Goal: Task Accomplishment & Management: Manage account settings

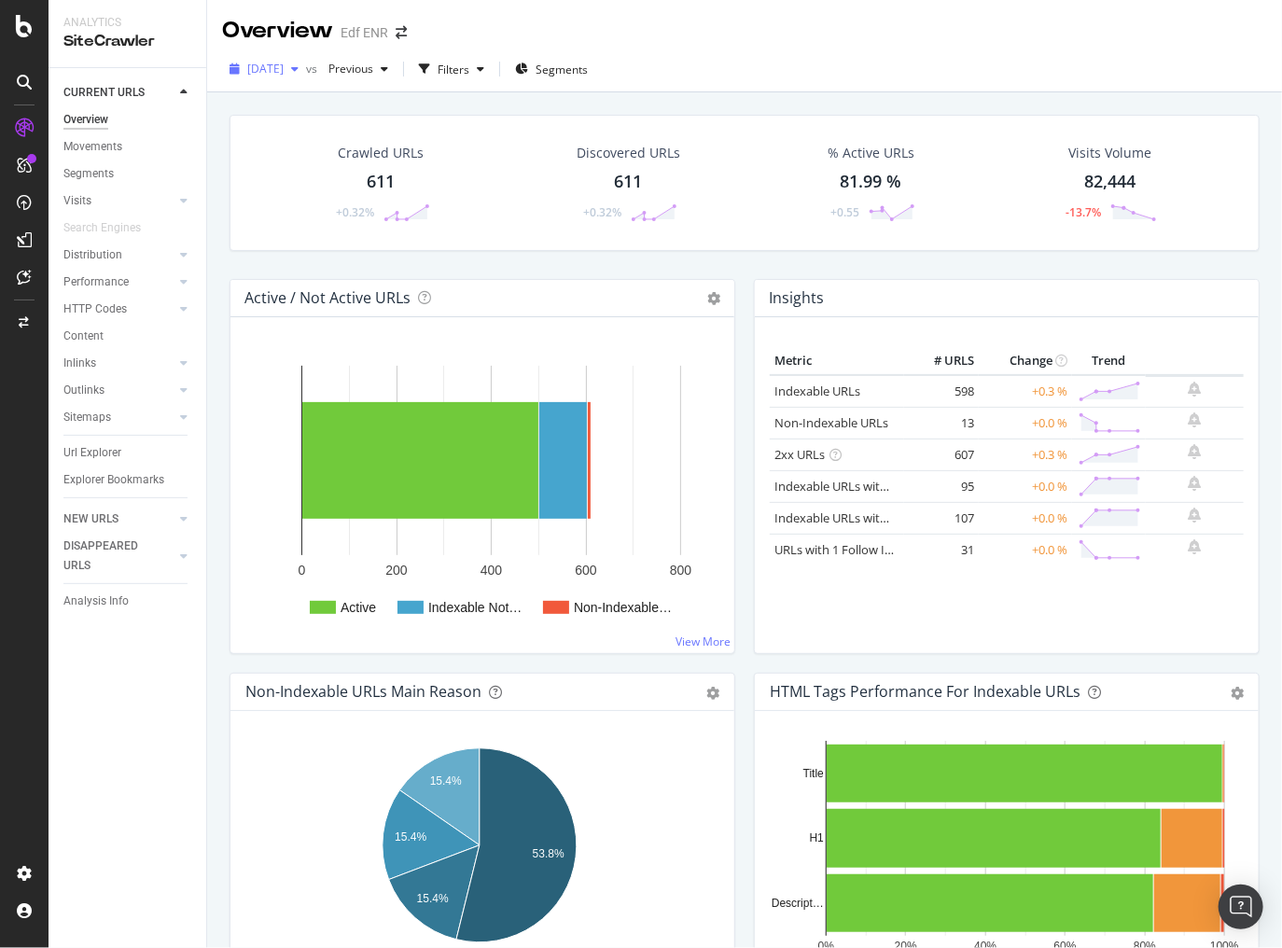
click at [284, 73] on span "2025 Aug. 11th" at bounding box center [265, 69] width 36 height 16
click at [737, 98] on div "Crawled URLs 611 +0.32% Discovered URLs 611 +0.32% % Active URLs 81.99 % +0.55 …" at bounding box center [744, 566] width 1075 height 948
click at [284, 67] on span "2025 Aug. 11th" at bounding box center [265, 69] width 36 height 16
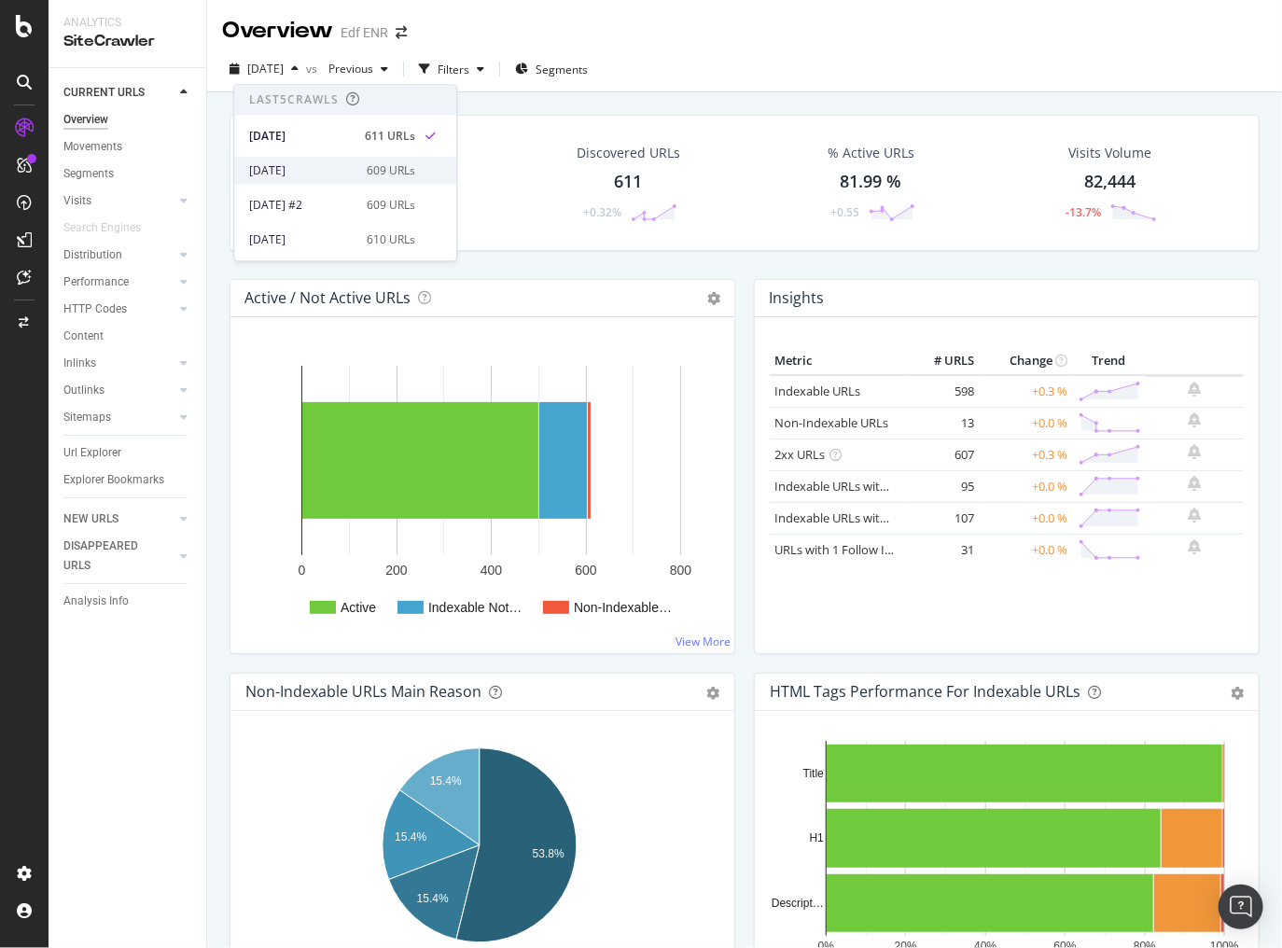
click at [324, 168] on div "2025 Jul. 28th" at bounding box center [302, 170] width 106 height 17
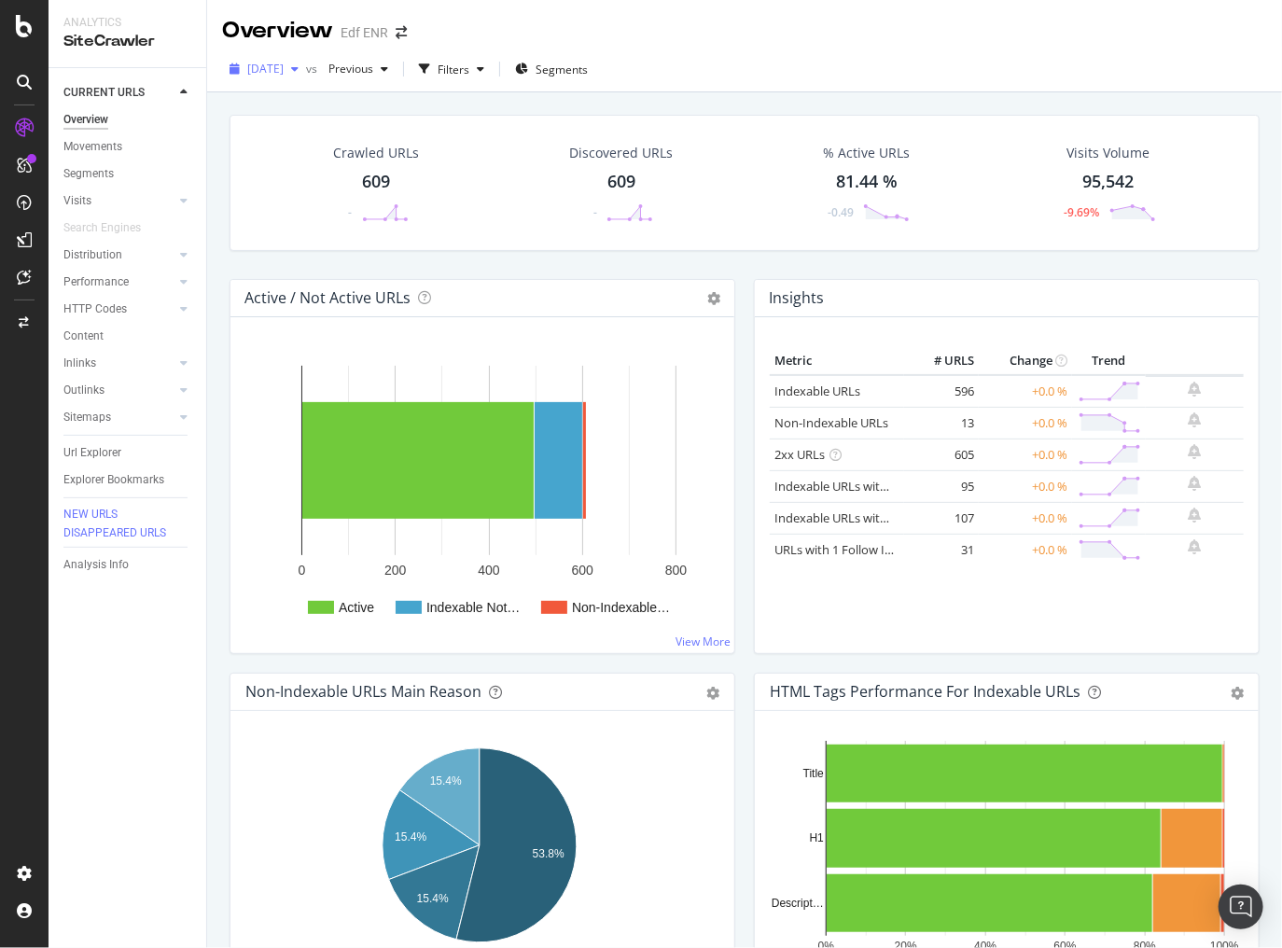
click at [306, 78] on div "2025 Jul. 28th" at bounding box center [264, 69] width 84 height 28
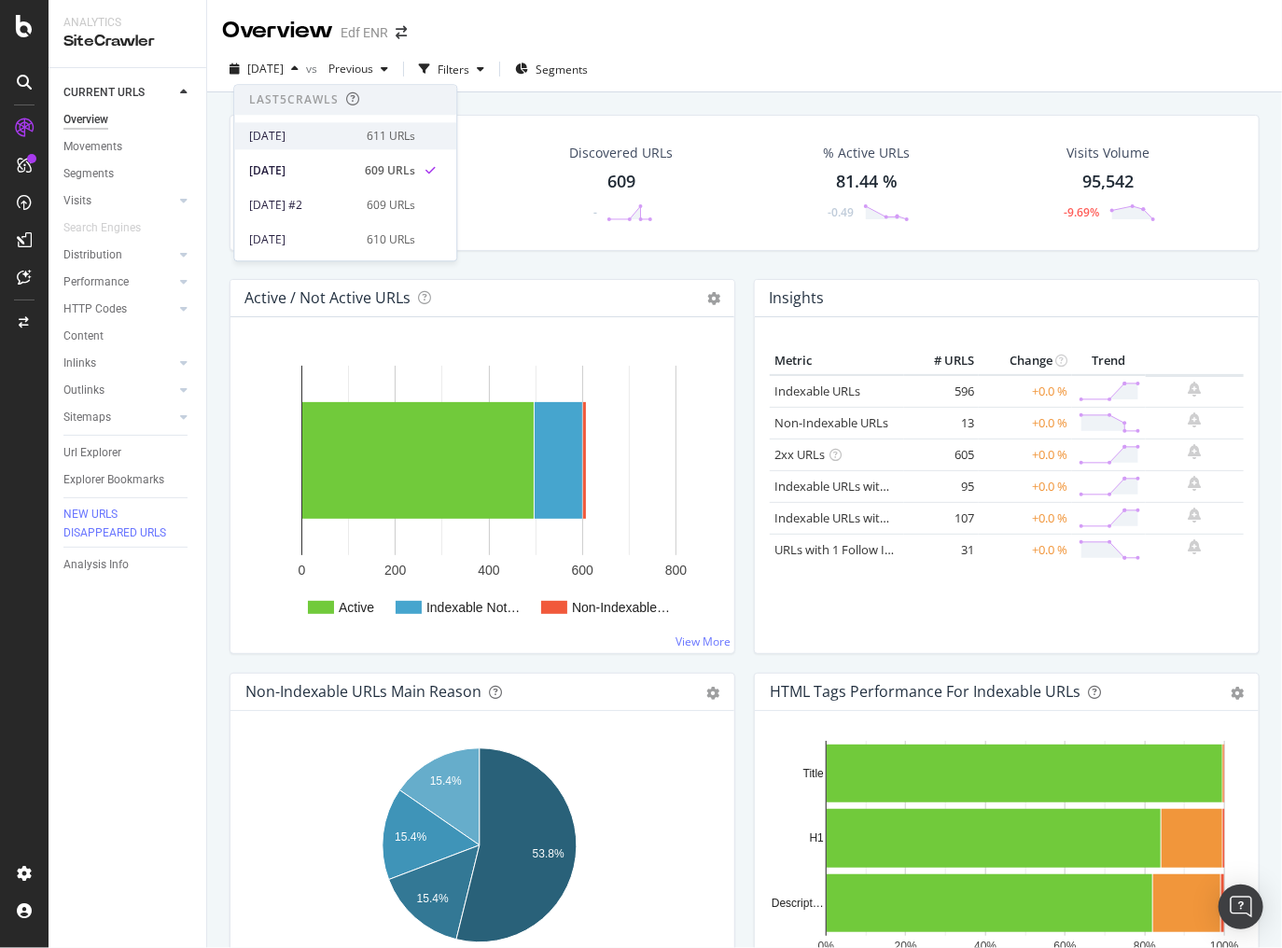
click at [319, 134] on div "2025 Aug. 11th" at bounding box center [302, 136] width 106 height 17
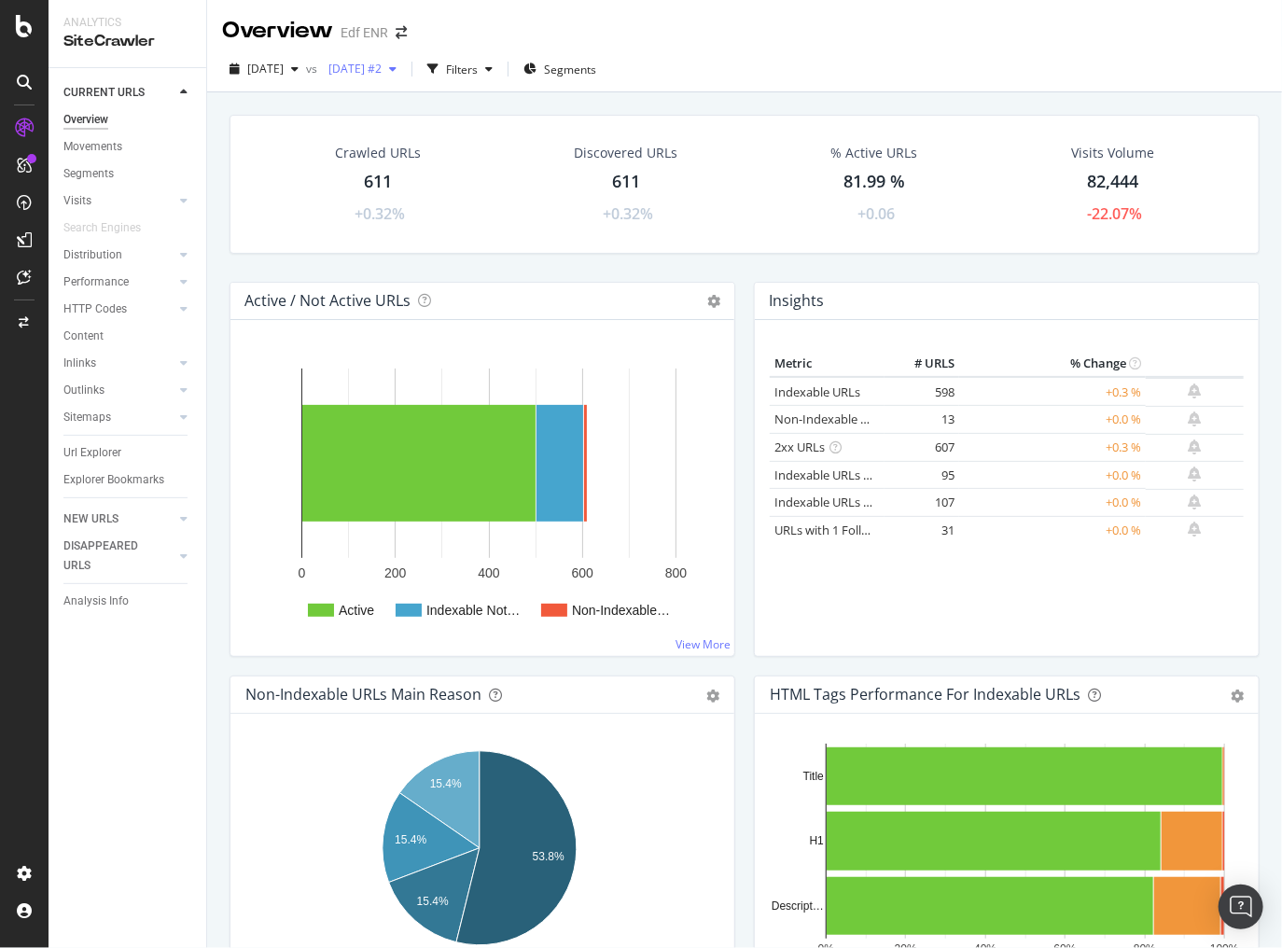
click at [382, 72] on span "2025 Jul. 21st #2" at bounding box center [351, 69] width 61 height 16
click at [455, 173] on div "2025 Jul. 28th" at bounding box center [418, 170] width 106 height 17
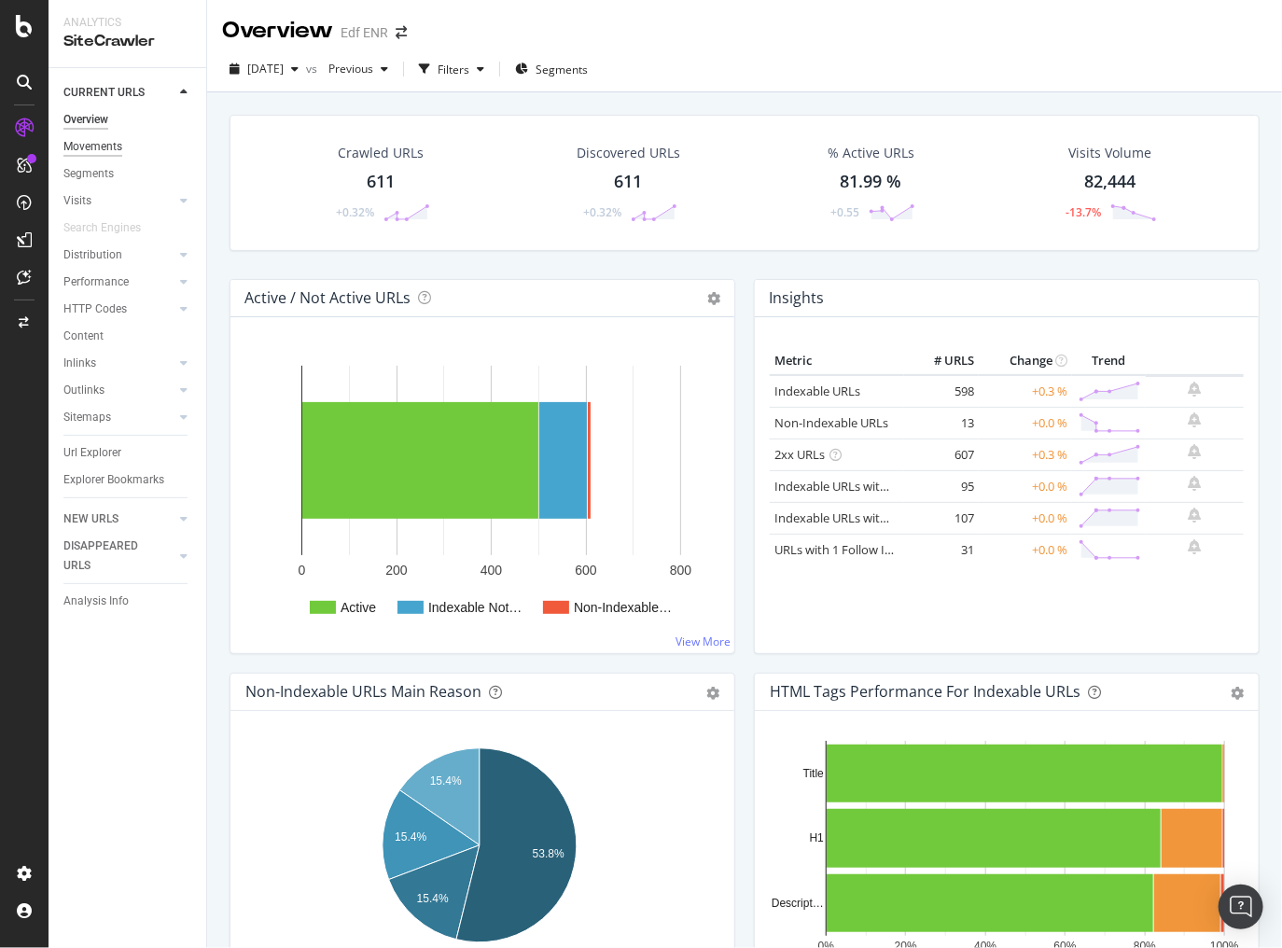
click at [105, 145] on div "Movements" at bounding box center [92, 147] width 59 height 20
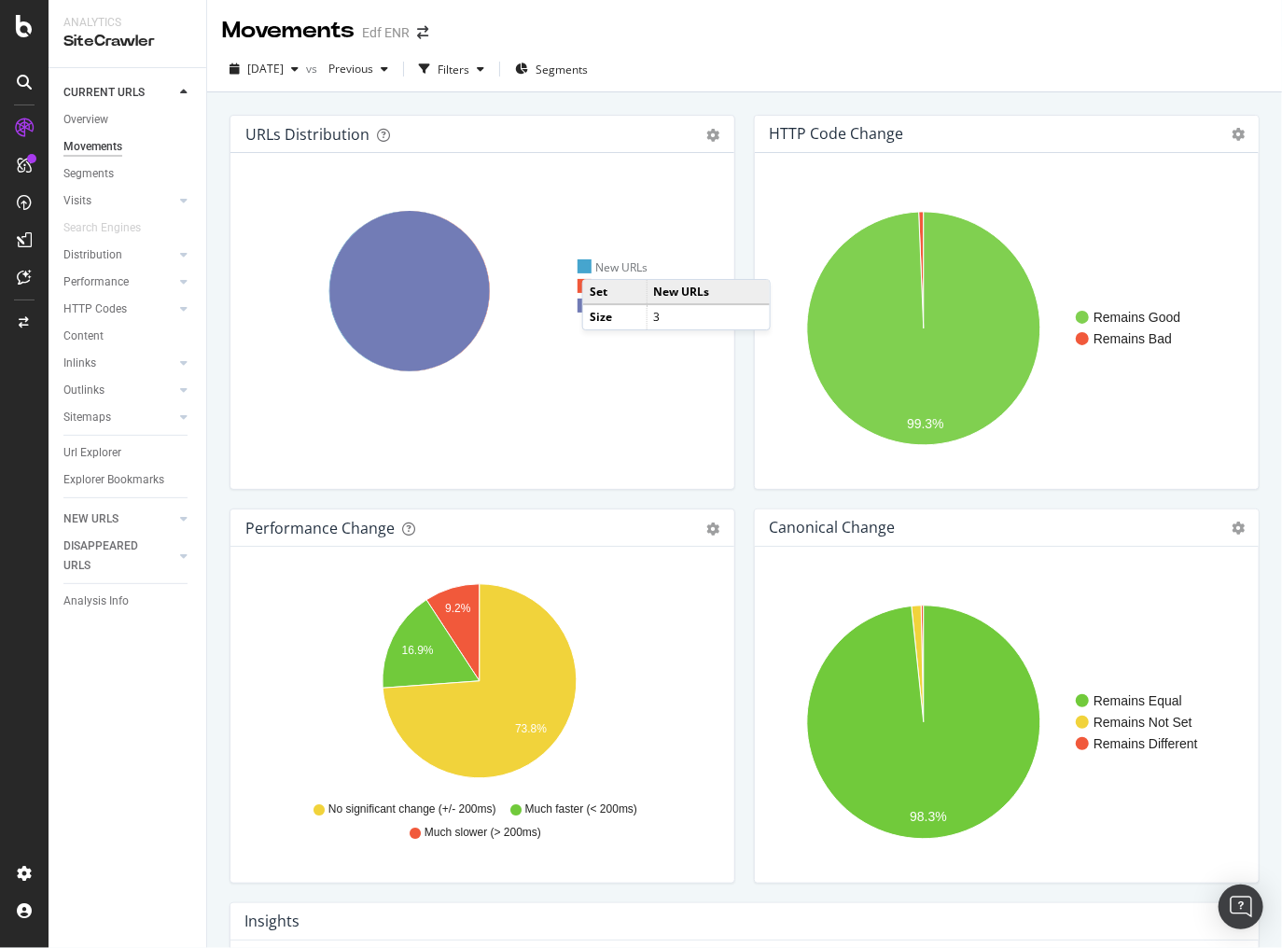
click at [601, 260] on div "New URLs" at bounding box center [613, 267] width 71 height 16
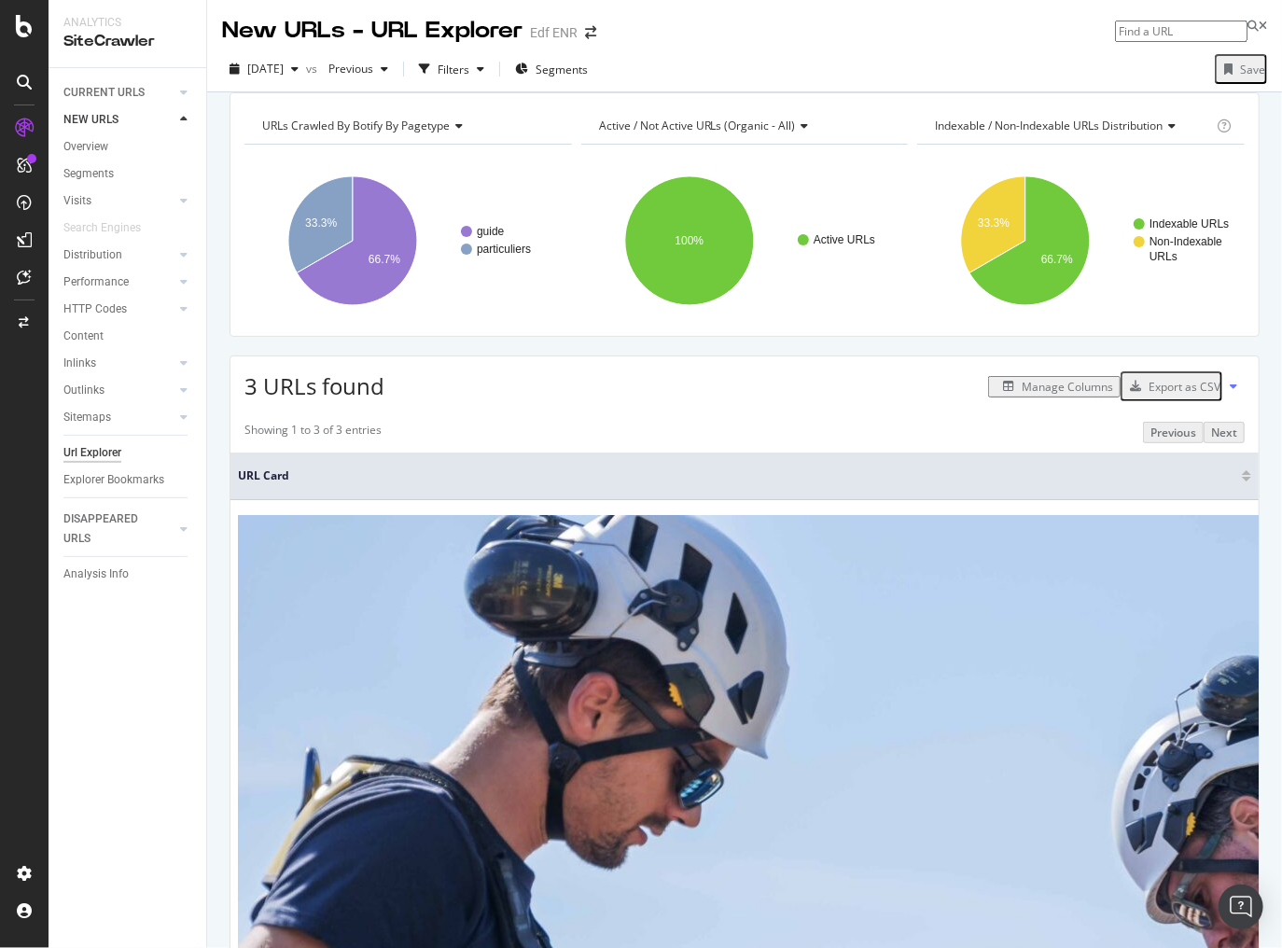
click at [1070, 395] on div "Manage Columns" at bounding box center [1067, 387] width 91 height 16
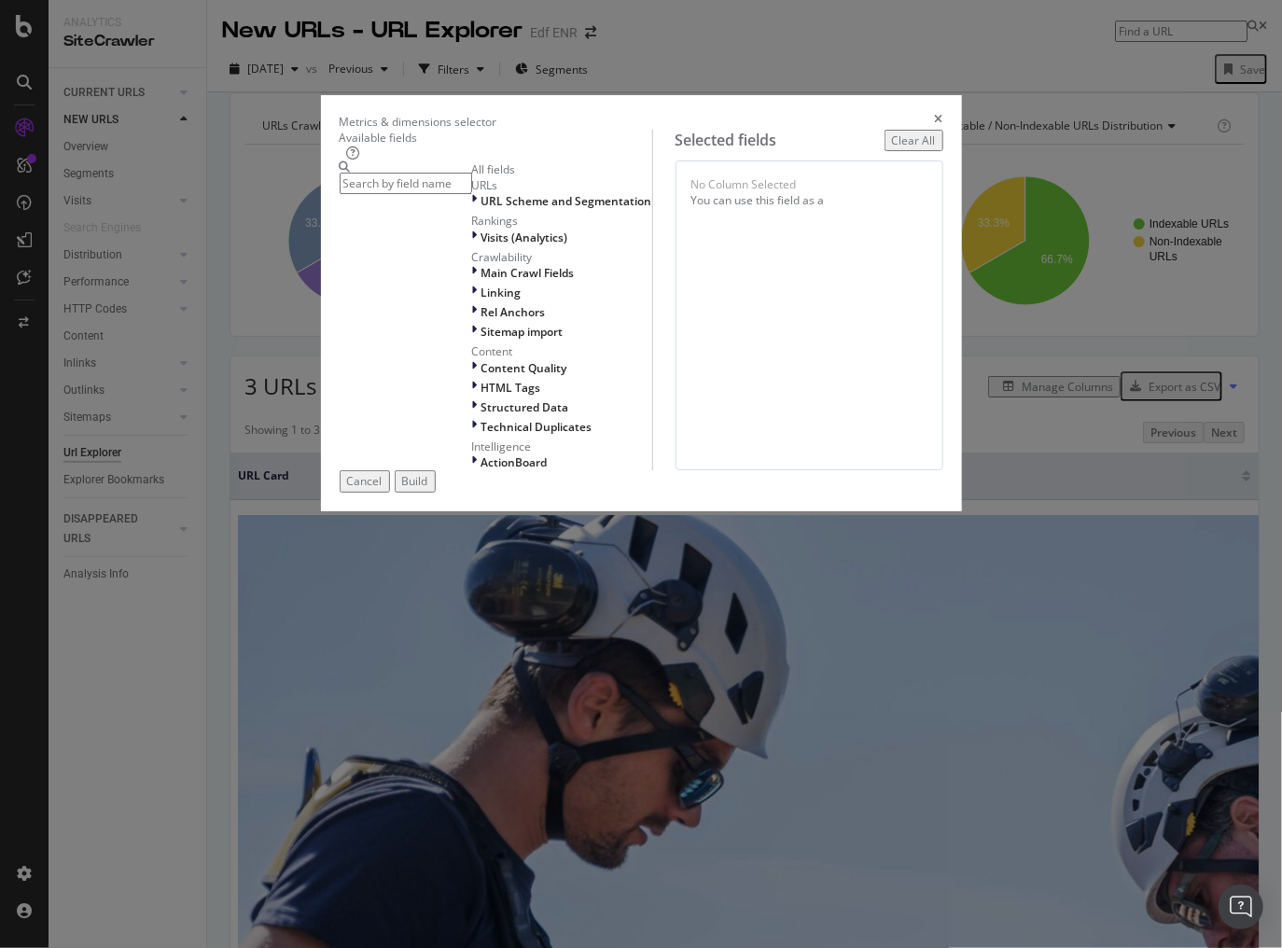
click at [457, 194] on input "modal" at bounding box center [406, 183] width 133 height 21
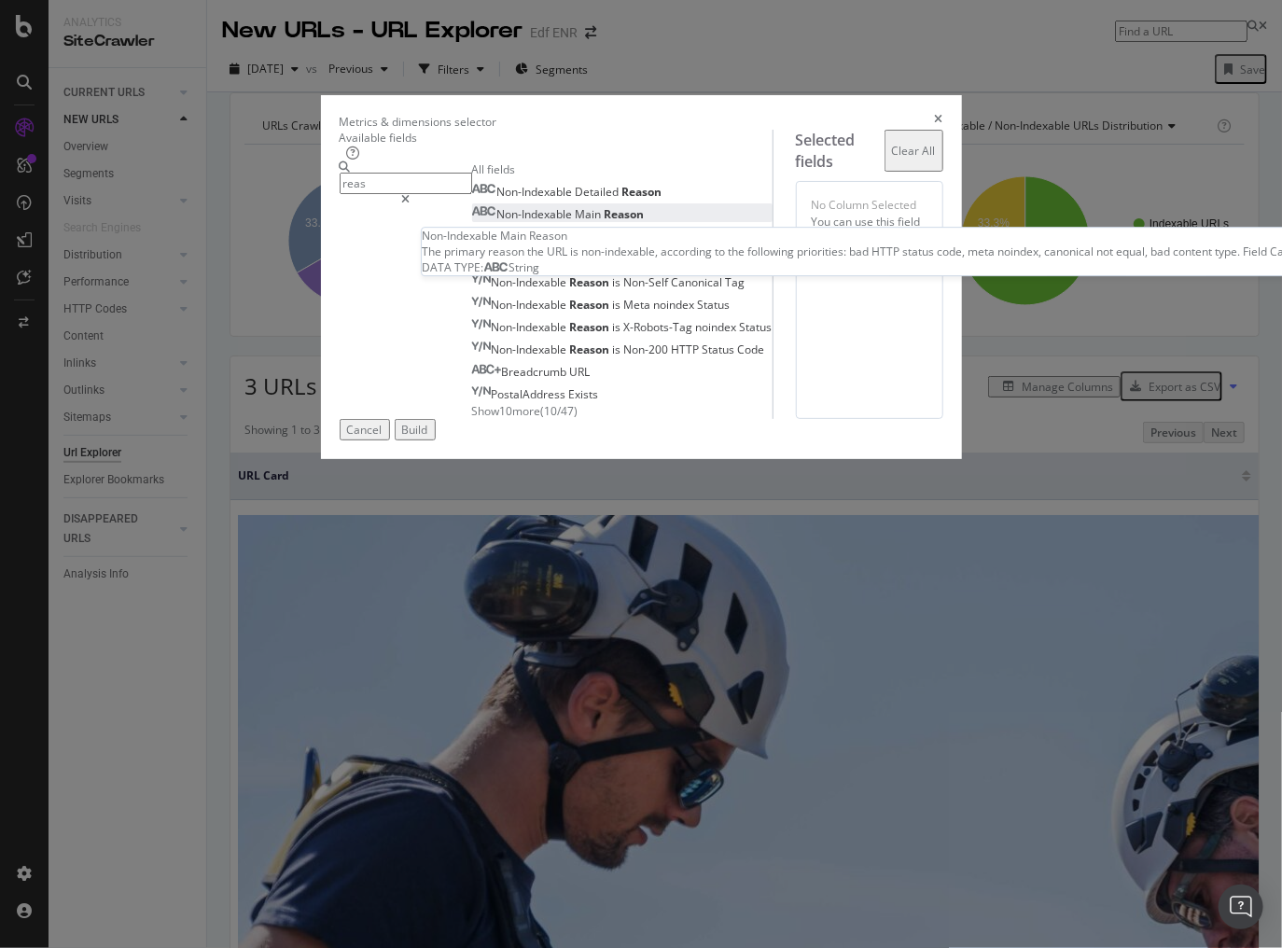
type input "reas"
click at [605, 222] on span "Reason" at bounding box center [625, 214] width 40 height 16
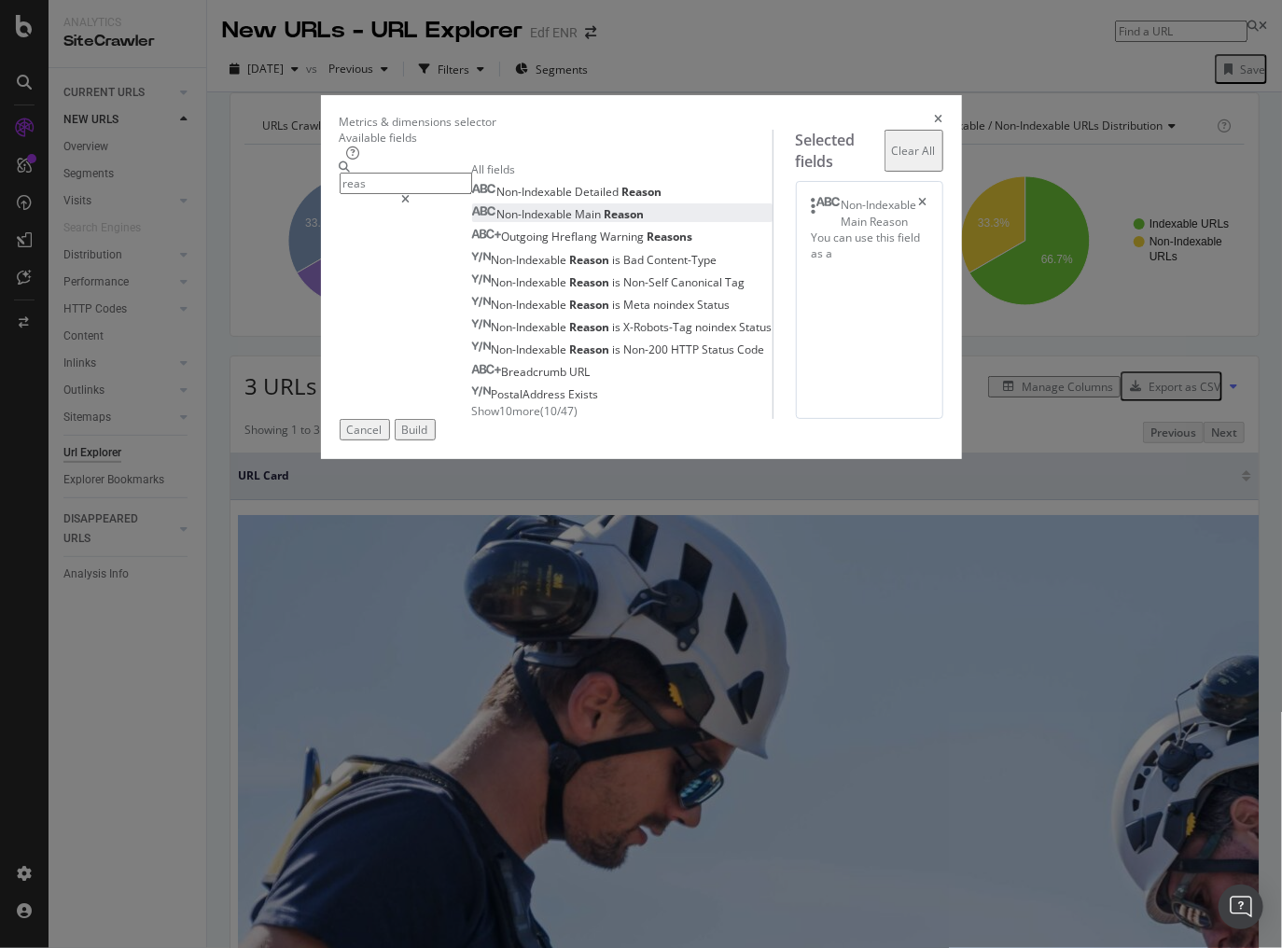
click at [428, 438] on div "Build" at bounding box center [415, 430] width 26 height 16
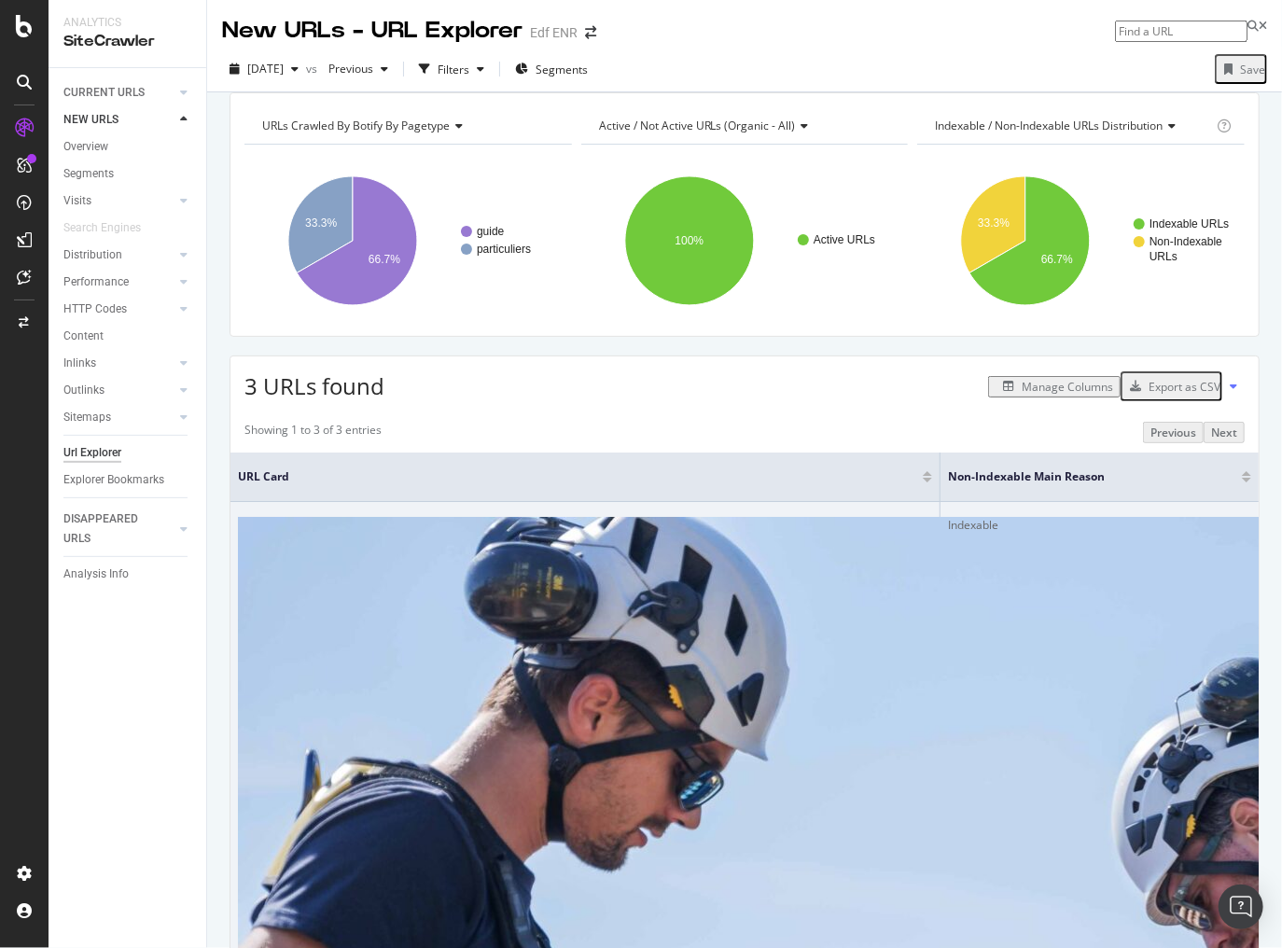
drag, startPoint x: 288, startPoint y: 565, endPoint x: 440, endPoint y: 583, distance: 152.3
copy link "https://www.edf-solutions-solaires.com/guide-solaire/panneaux-solaires-7-criter…"
drag, startPoint x: 291, startPoint y: 665, endPoint x: 455, endPoint y: 687, distance: 165.8
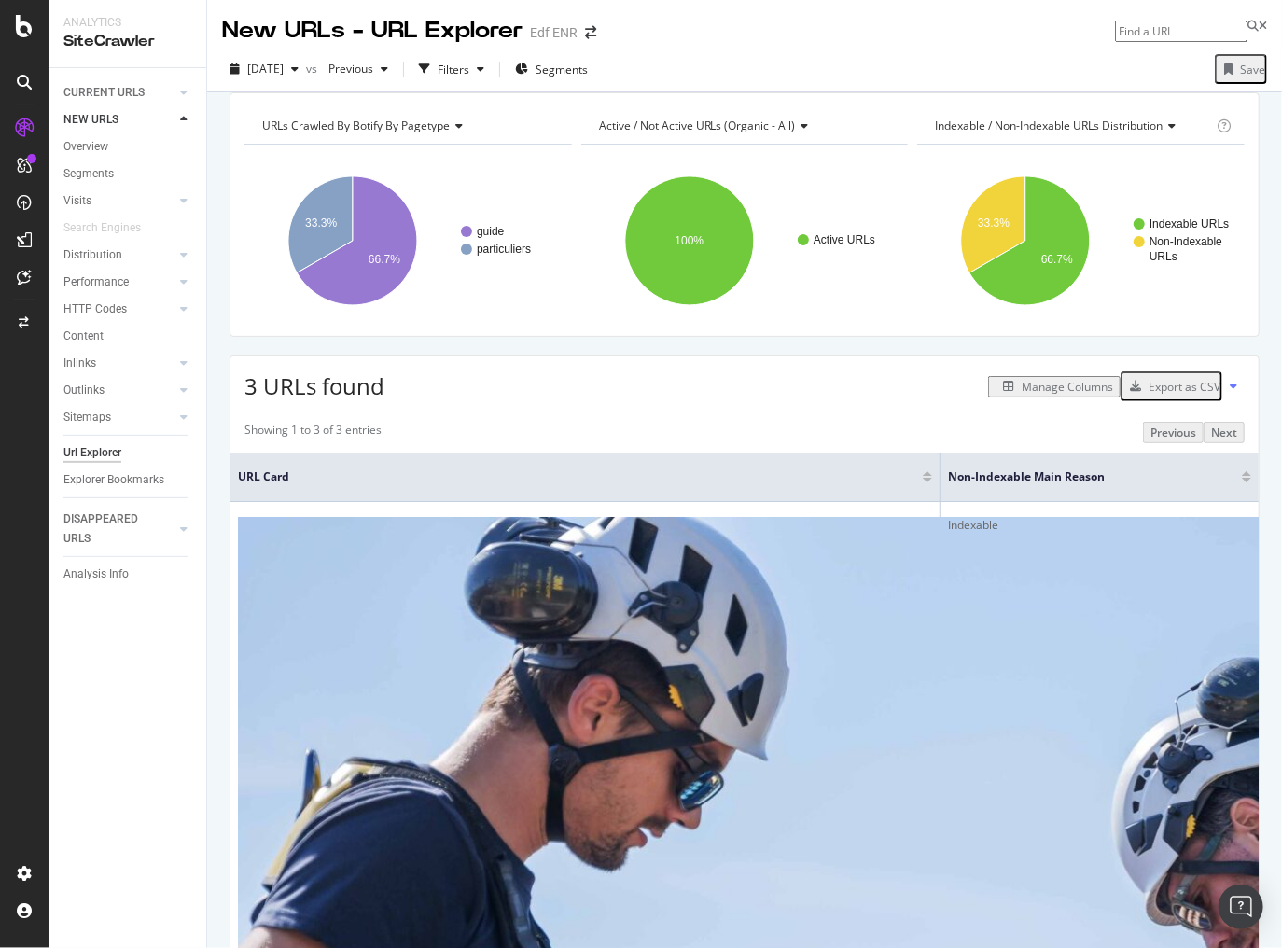
copy link "https://www.edf-solutions-solaires.com/guide-solaire/compteur-de-production-sol…"
drag, startPoint x: 291, startPoint y: 759, endPoint x: 855, endPoint y: 760, distance: 563.7
copy div "https://www.edf-solutions-solaires.com/accueil-particuliers/nos-offres-solaires…"
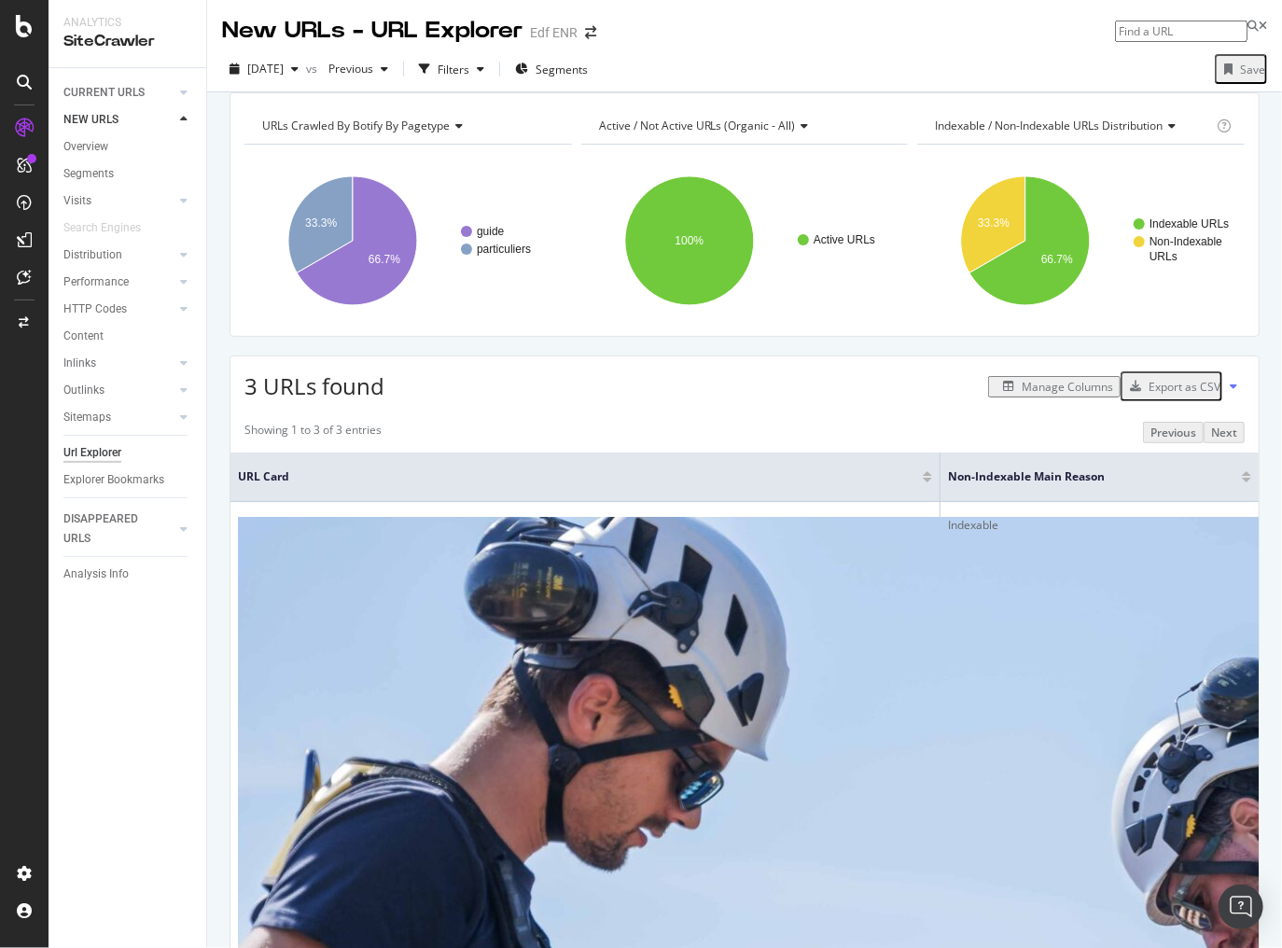
drag, startPoint x: 706, startPoint y: 847, endPoint x: 735, endPoint y: 823, distance: 37.2
click at [284, 70] on span "2025 Aug. 11th" at bounding box center [265, 69] width 36 height 16
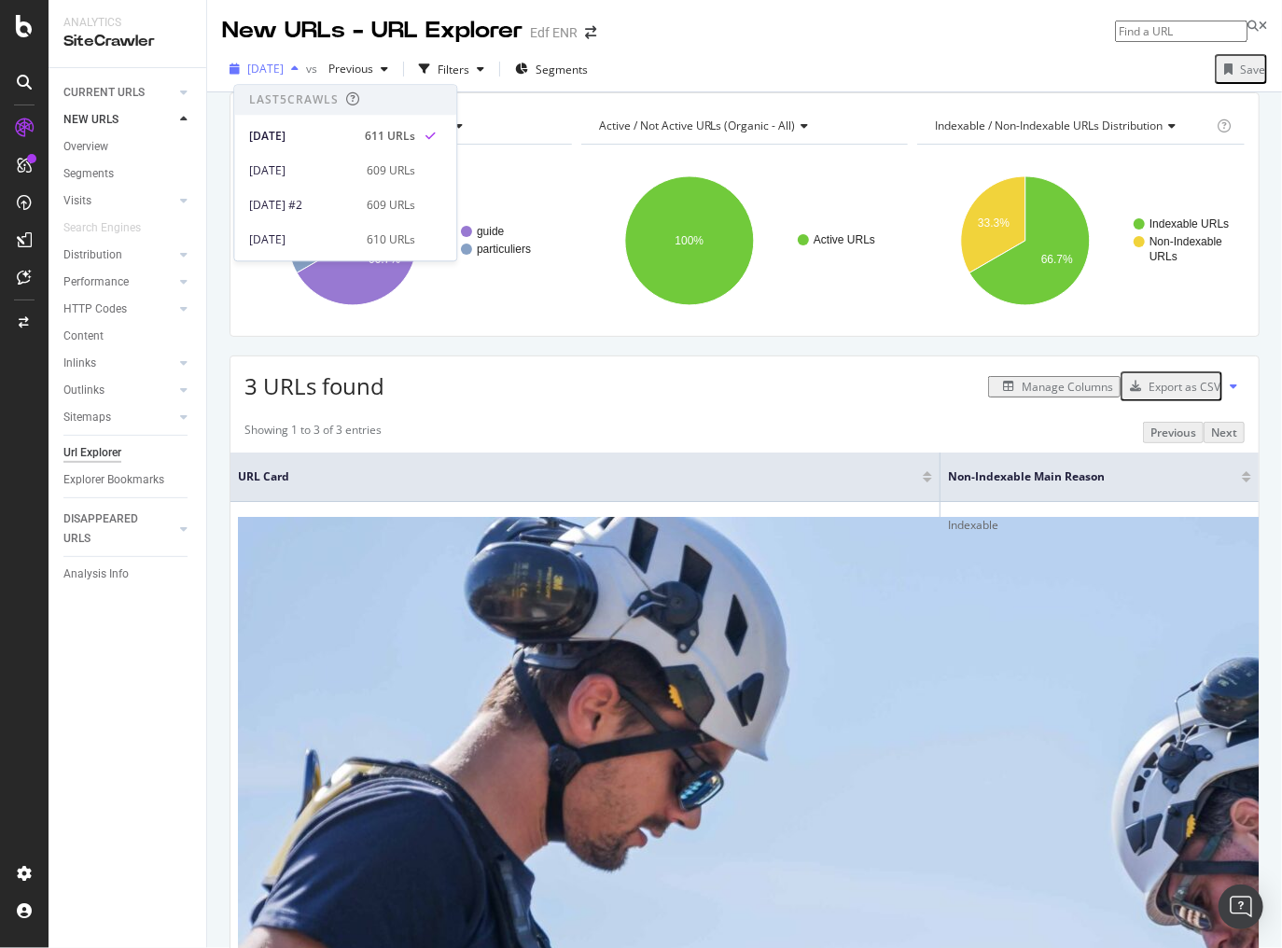
click at [284, 70] on span "2025 Aug. 11th" at bounding box center [265, 69] width 36 height 16
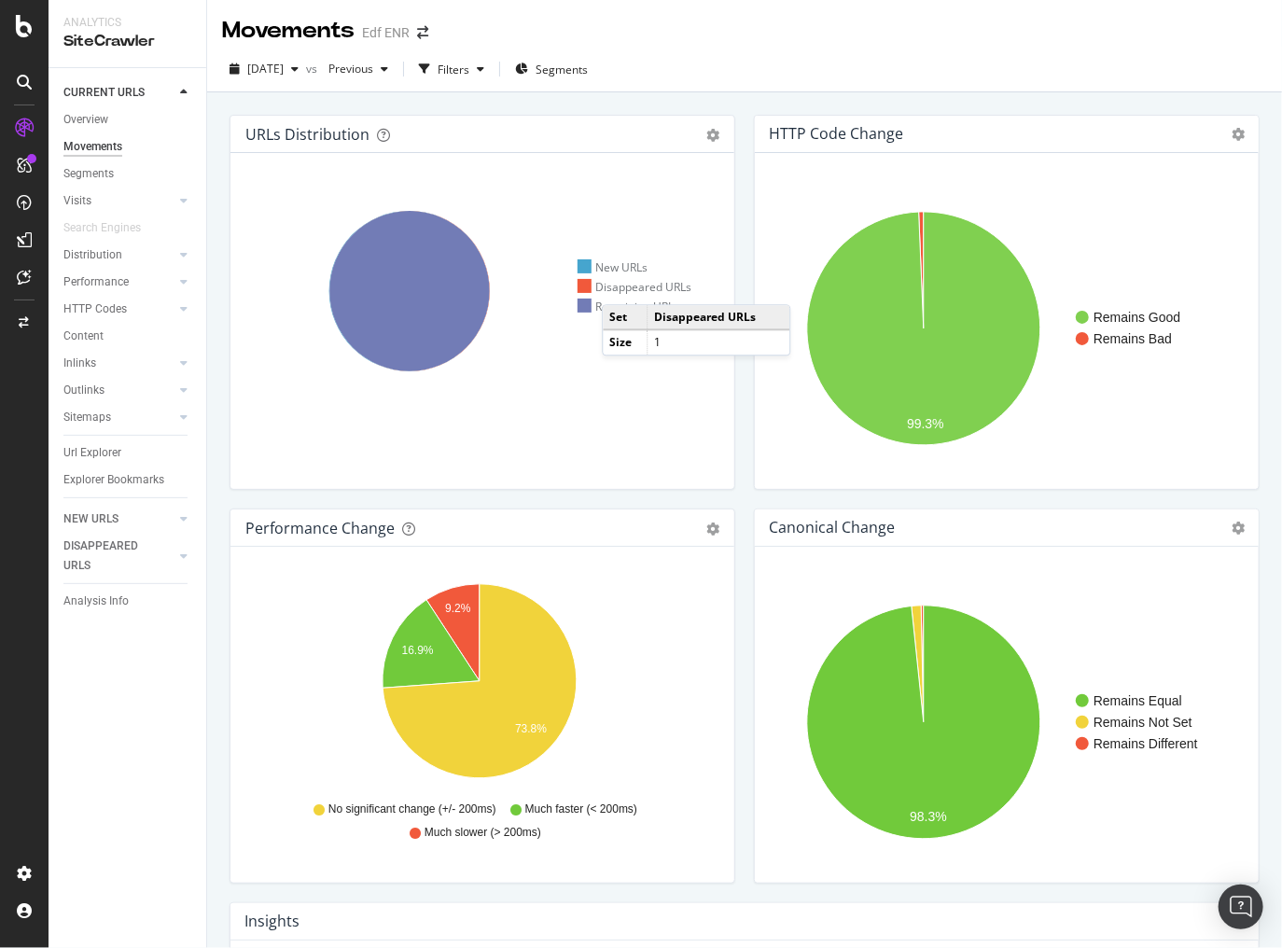
click at [621, 286] on div "Disappeared URLs" at bounding box center [635, 287] width 115 height 16
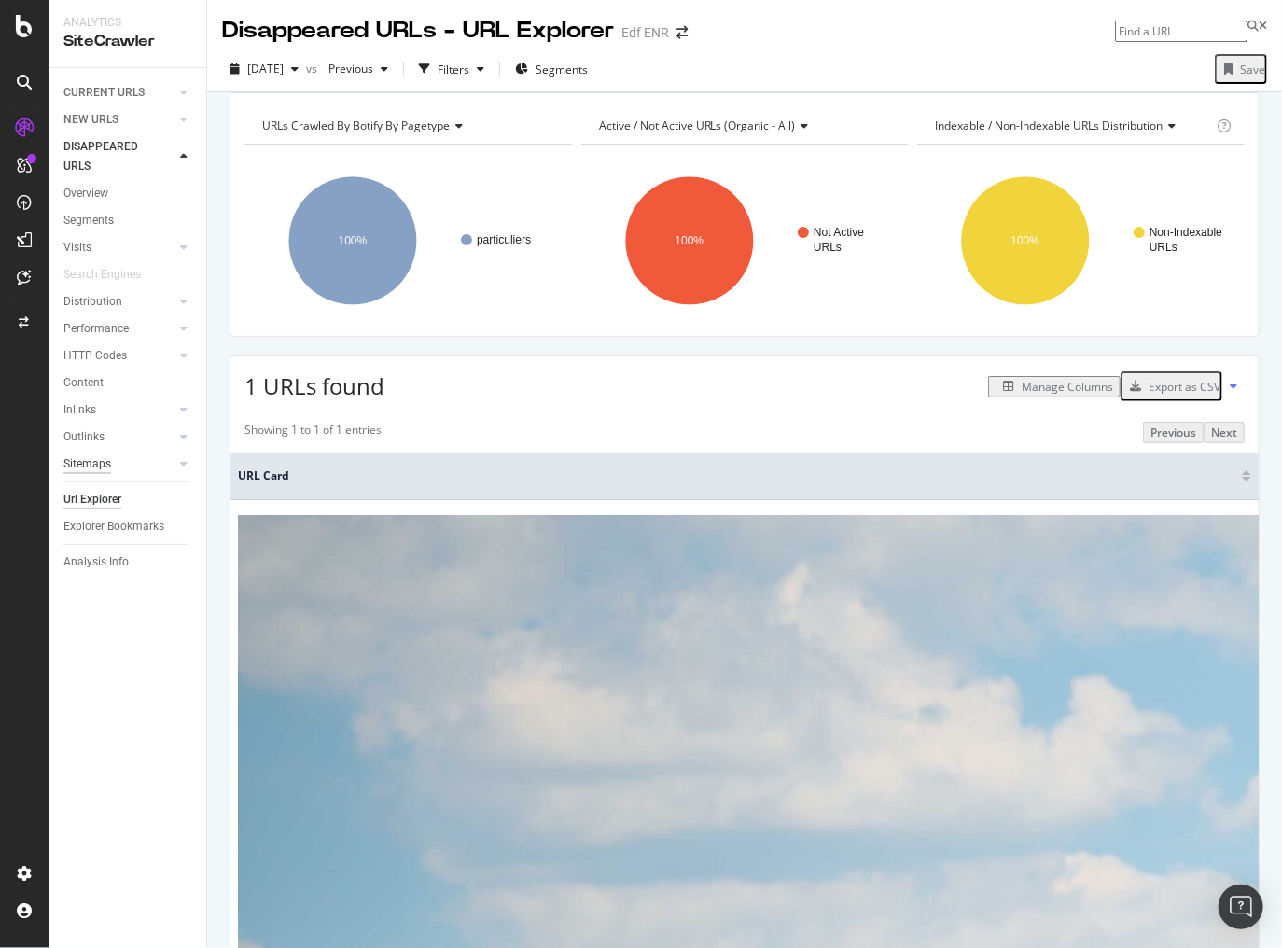
click at [98, 461] on div "Sitemaps" at bounding box center [87, 465] width 48 height 20
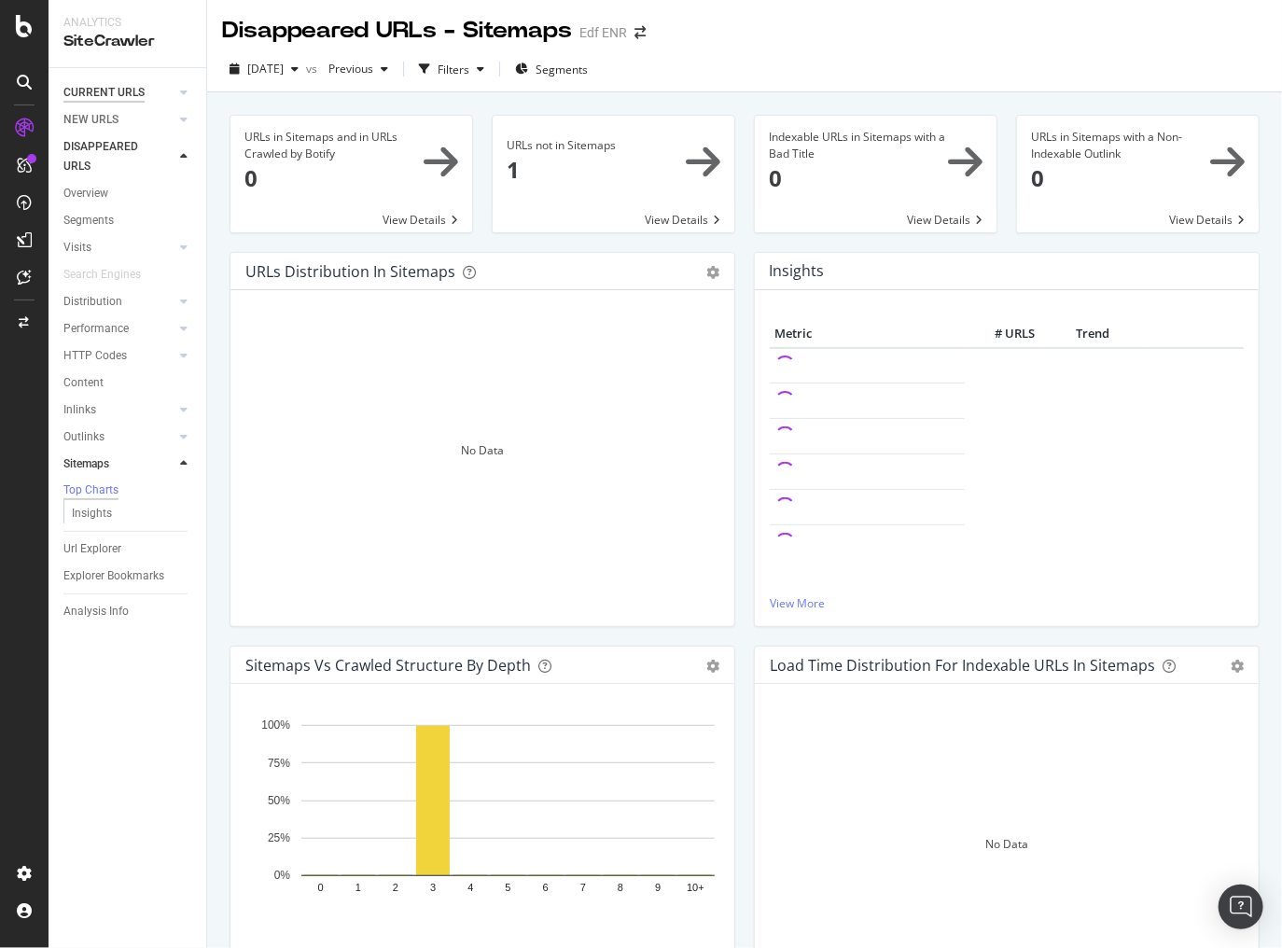
click at [102, 94] on div "CURRENT URLS" at bounding box center [103, 93] width 81 height 20
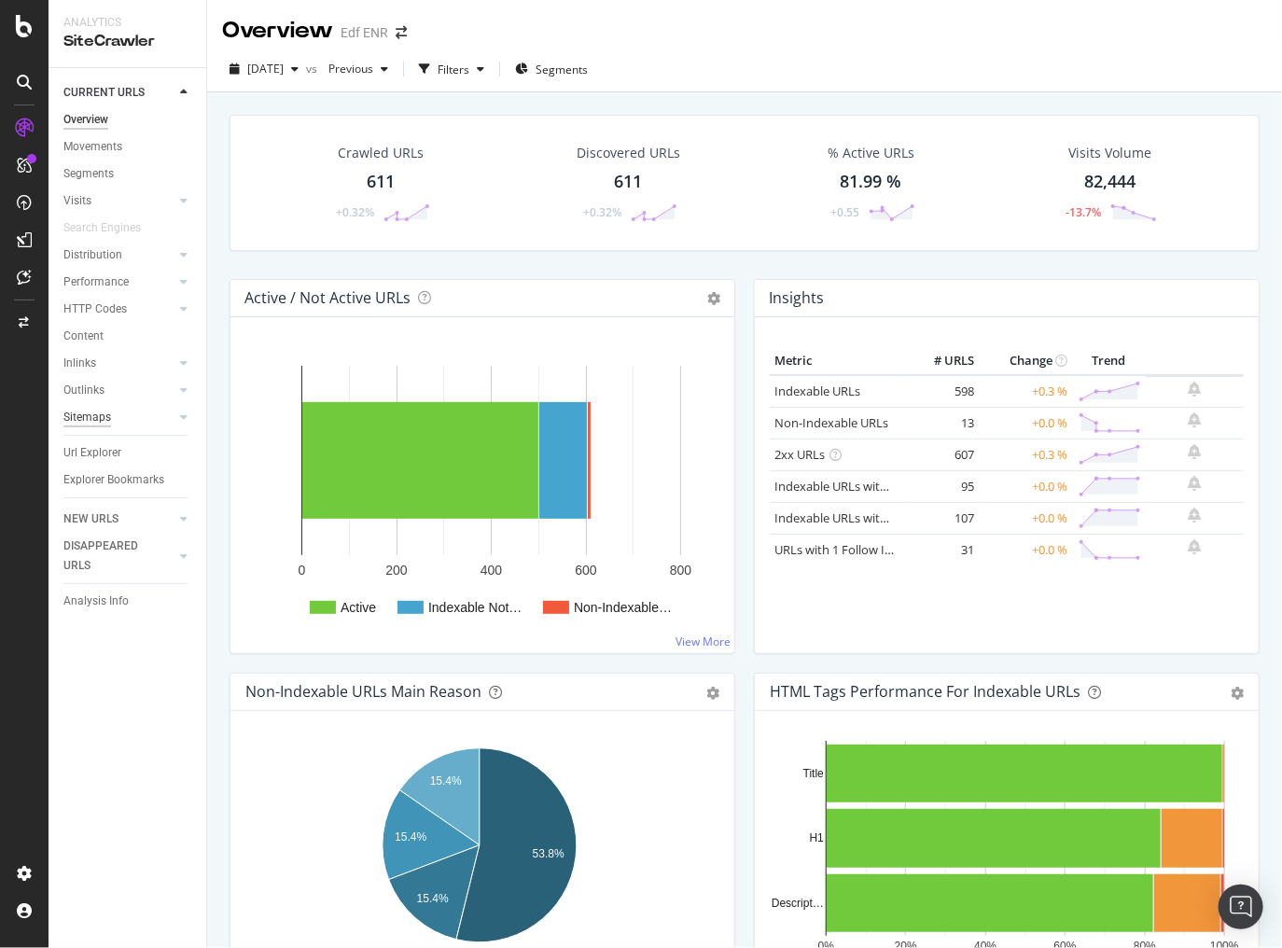
click at [97, 416] on div "Sitemaps" at bounding box center [87, 418] width 48 height 20
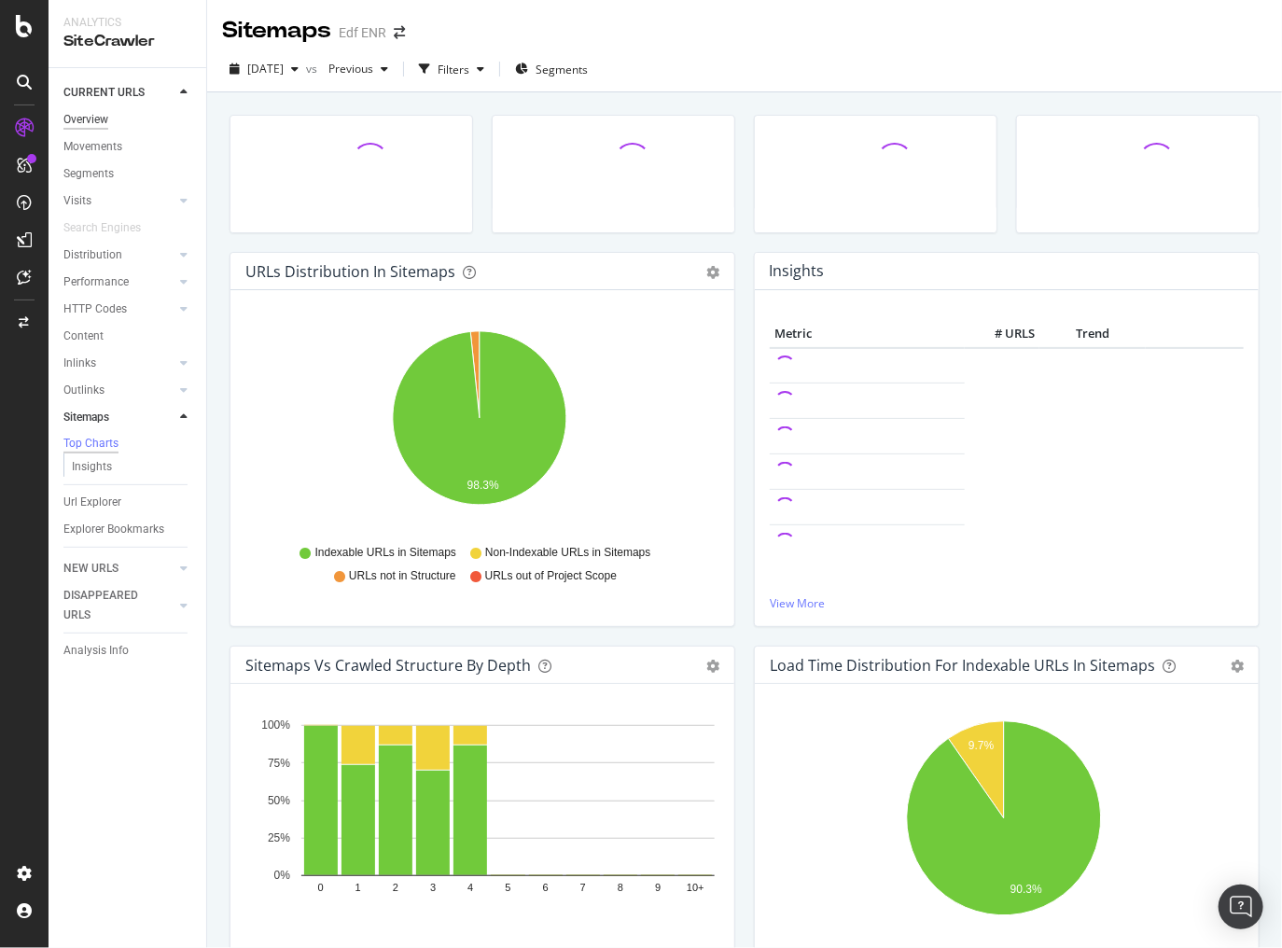
click at [97, 119] on div "Overview" at bounding box center [85, 120] width 45 height 20
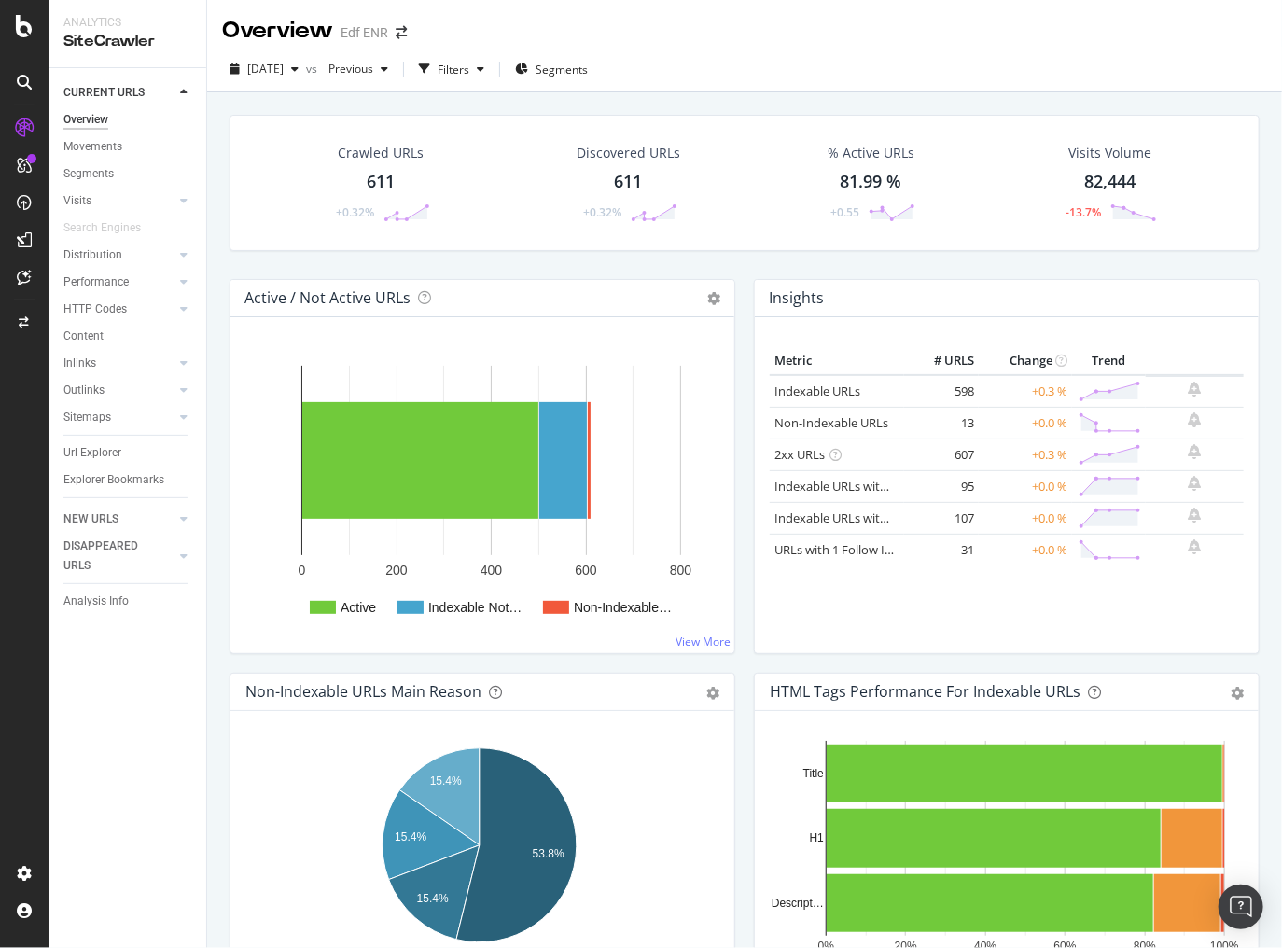
click at [763, 85] on div "2025 Aug. 11th vs Previous Filters Segments" at bounding box center [744, 72] width 1075 height 37
click at [390, 29] on span at bounding box center [401, 32] width 26 height 13
click at [396, 30] on icon "arrow-right-arrow-left" at bounding box center [401, 32] width 11 height 13
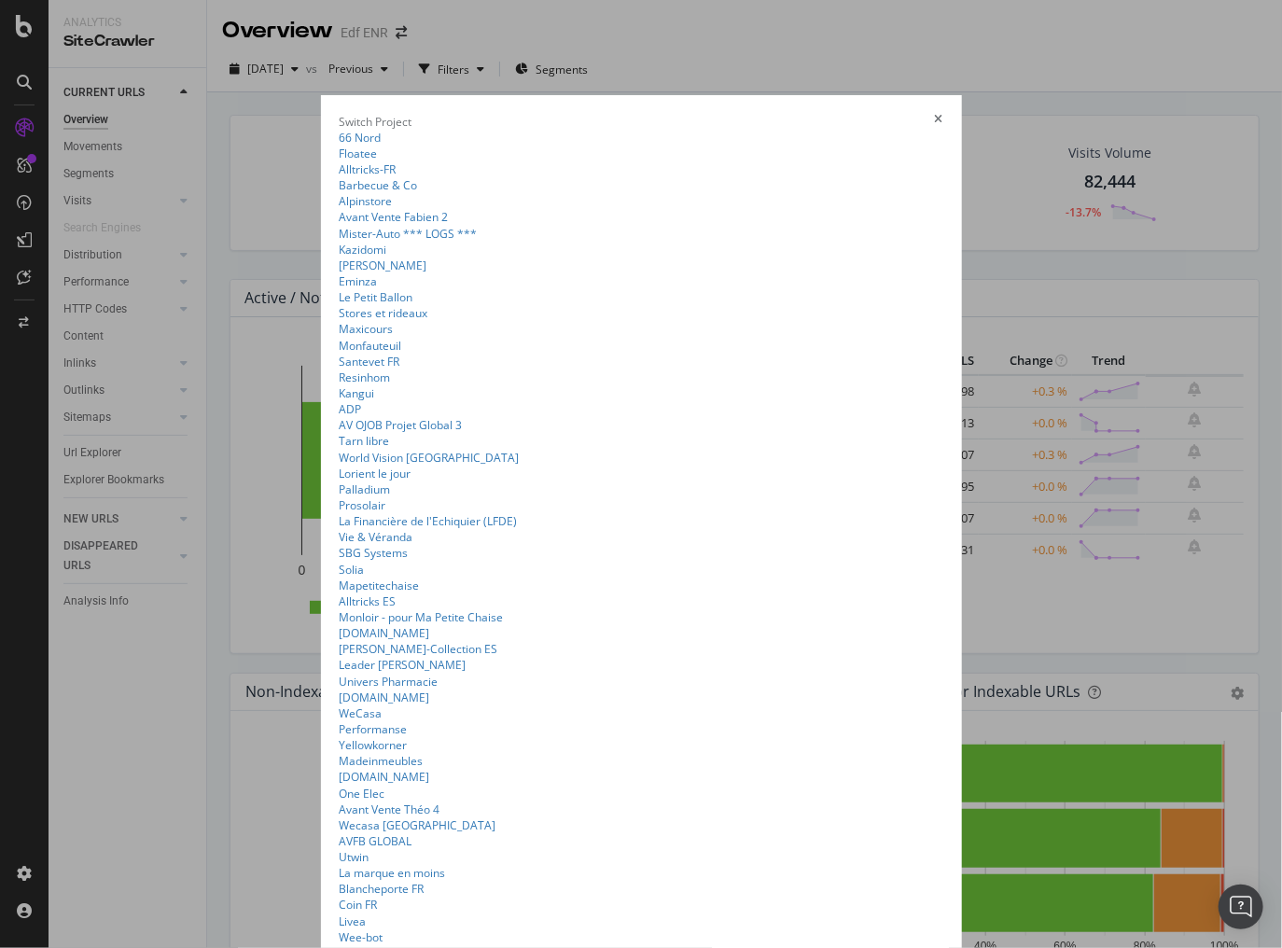
scroll to position [1449, 0]
click at [340, 706] on link "WeCasa" at bounding box center [361, 714] width 43 height 16
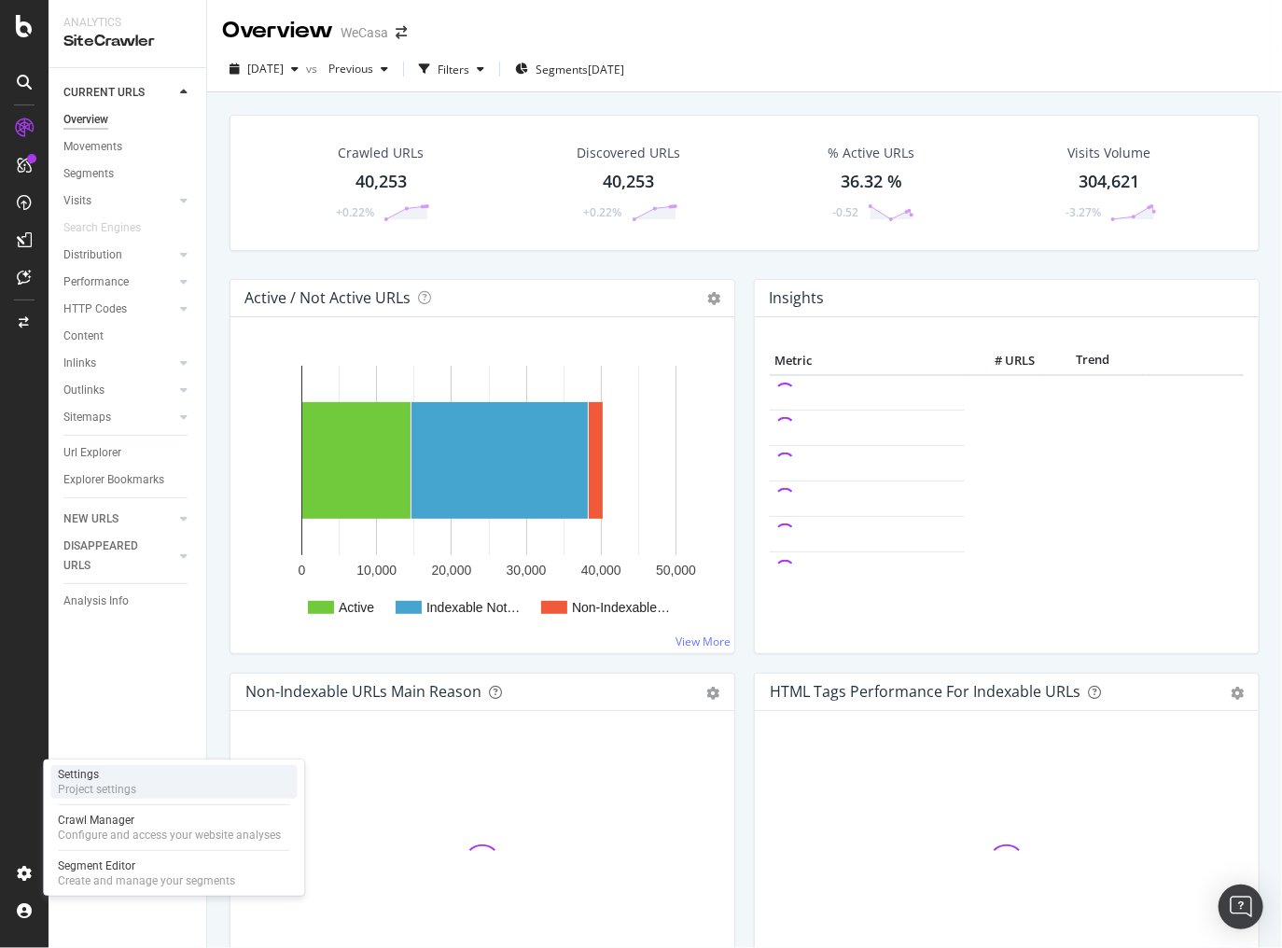
click at [98, 789] on div "Project settings" at bounding box center [97, 789] width 78 height 15
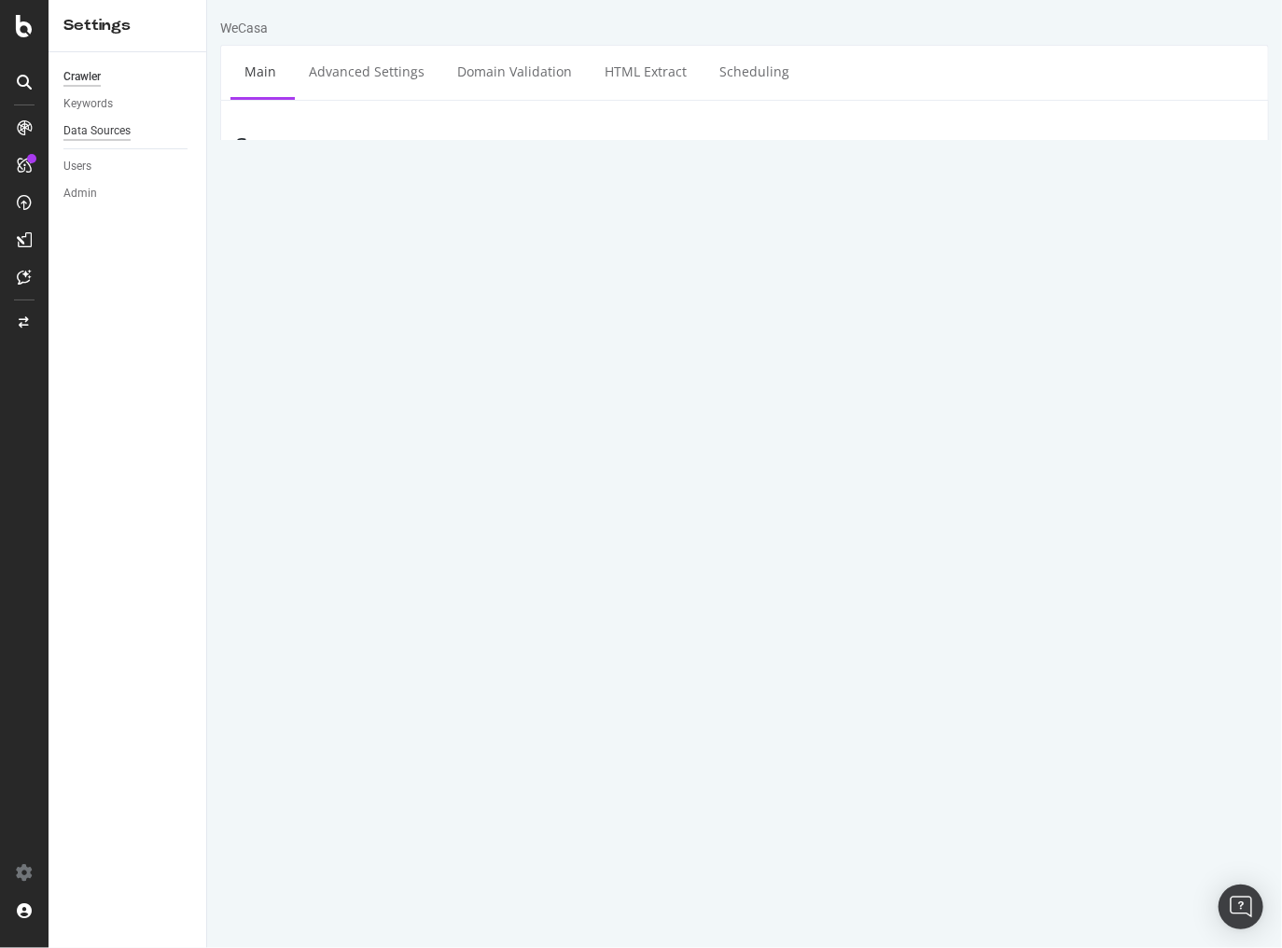
click at [104, 136] on div "Data Sources" at bounding box center [96, 131] width 67 height 20
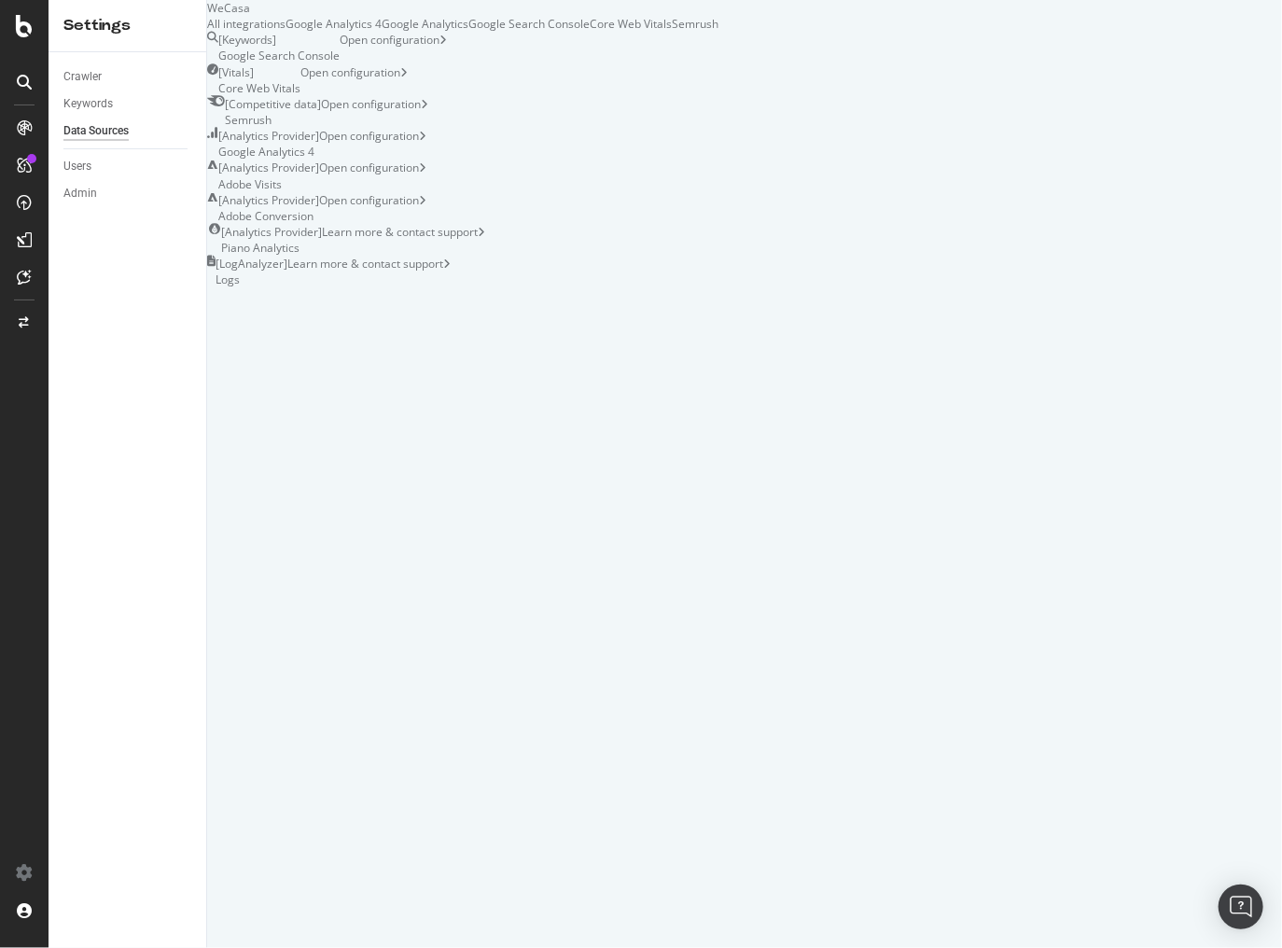
click at [382, 32] on div "Google Analytics 4" at bounding box center [334, 24] width 96 height 16
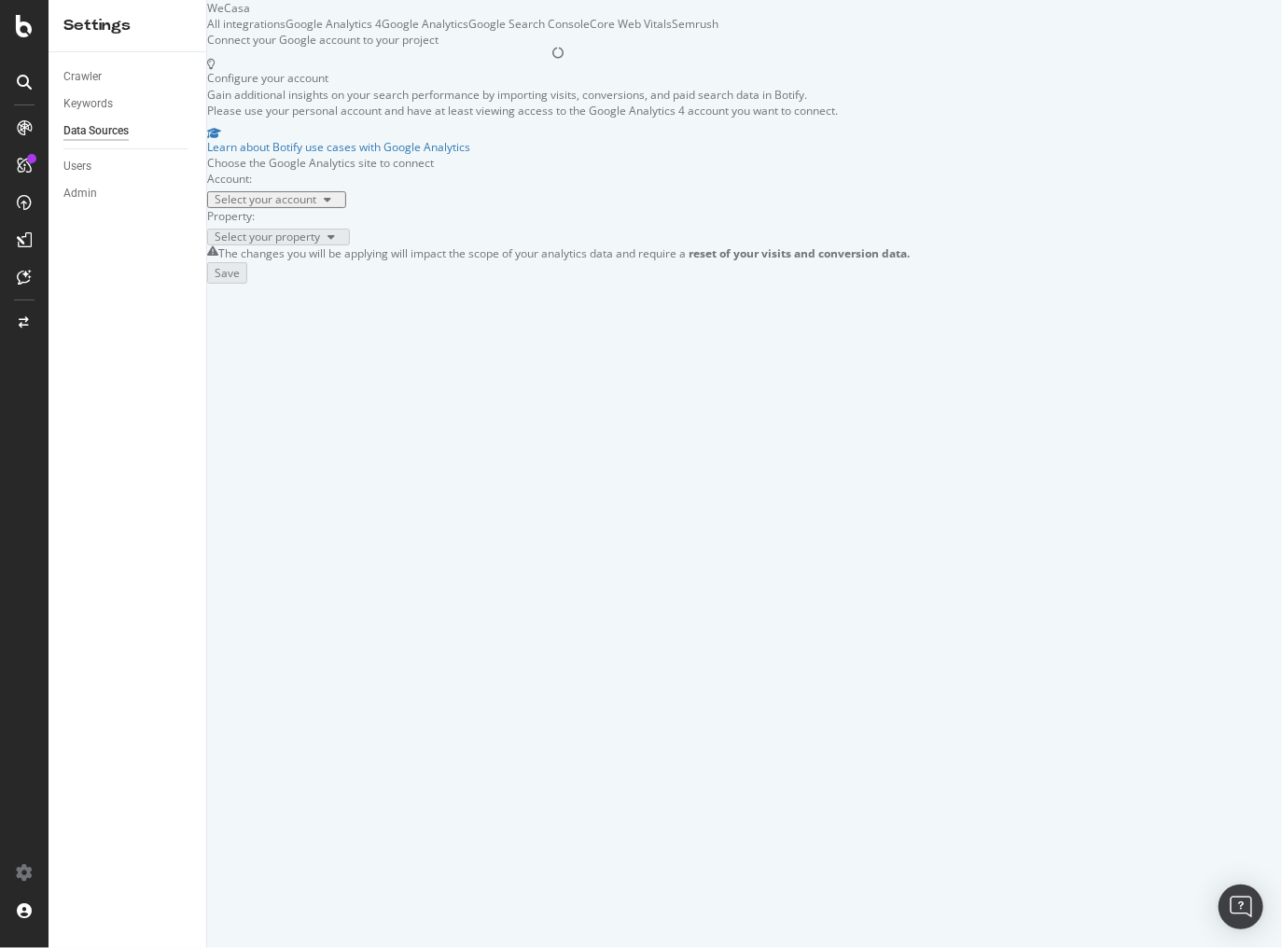
click at [339, 205] on div "Select your account" at bounding box center [277, 199] width 124 height 11
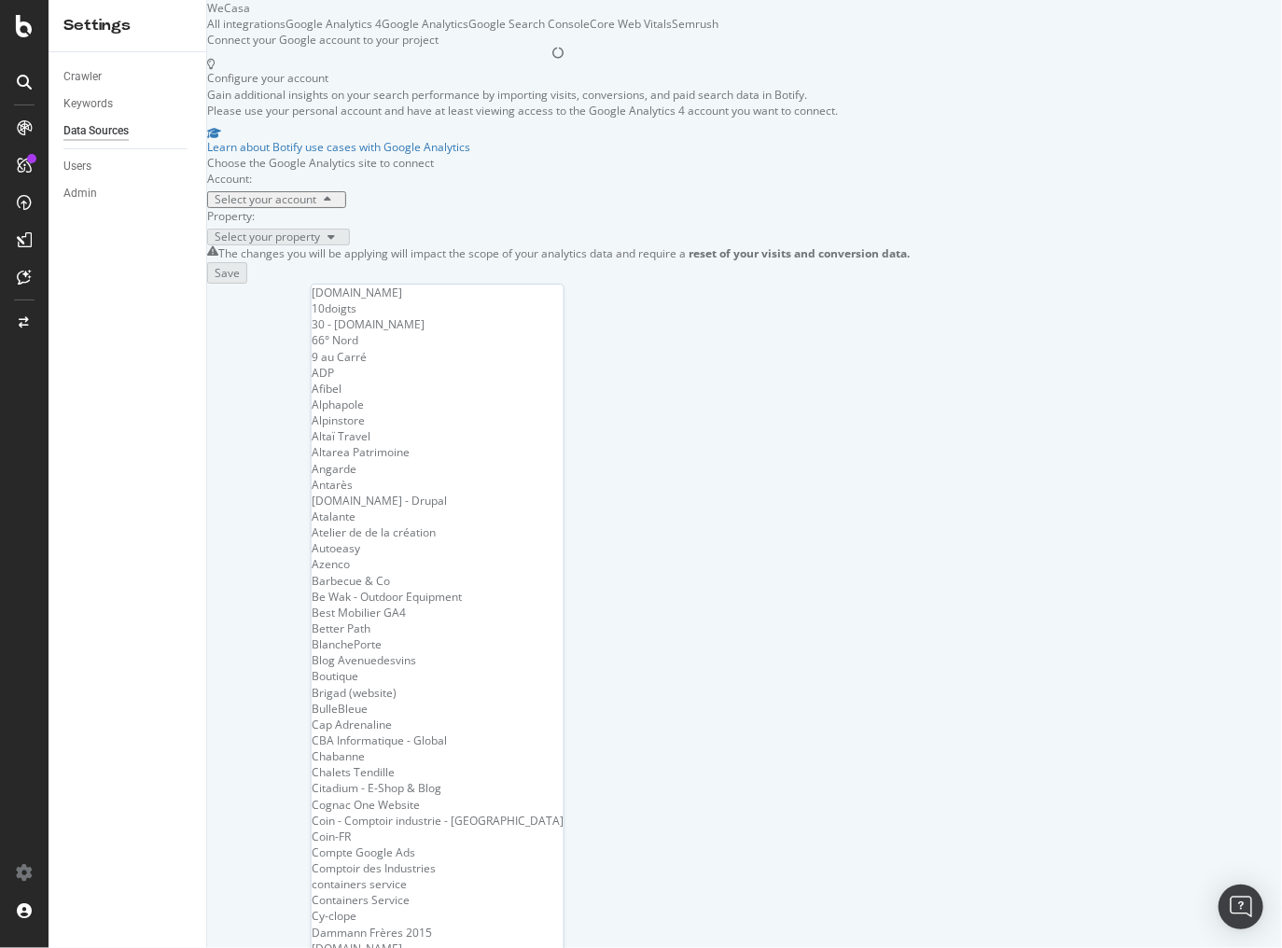
scroll to position [672, 0]
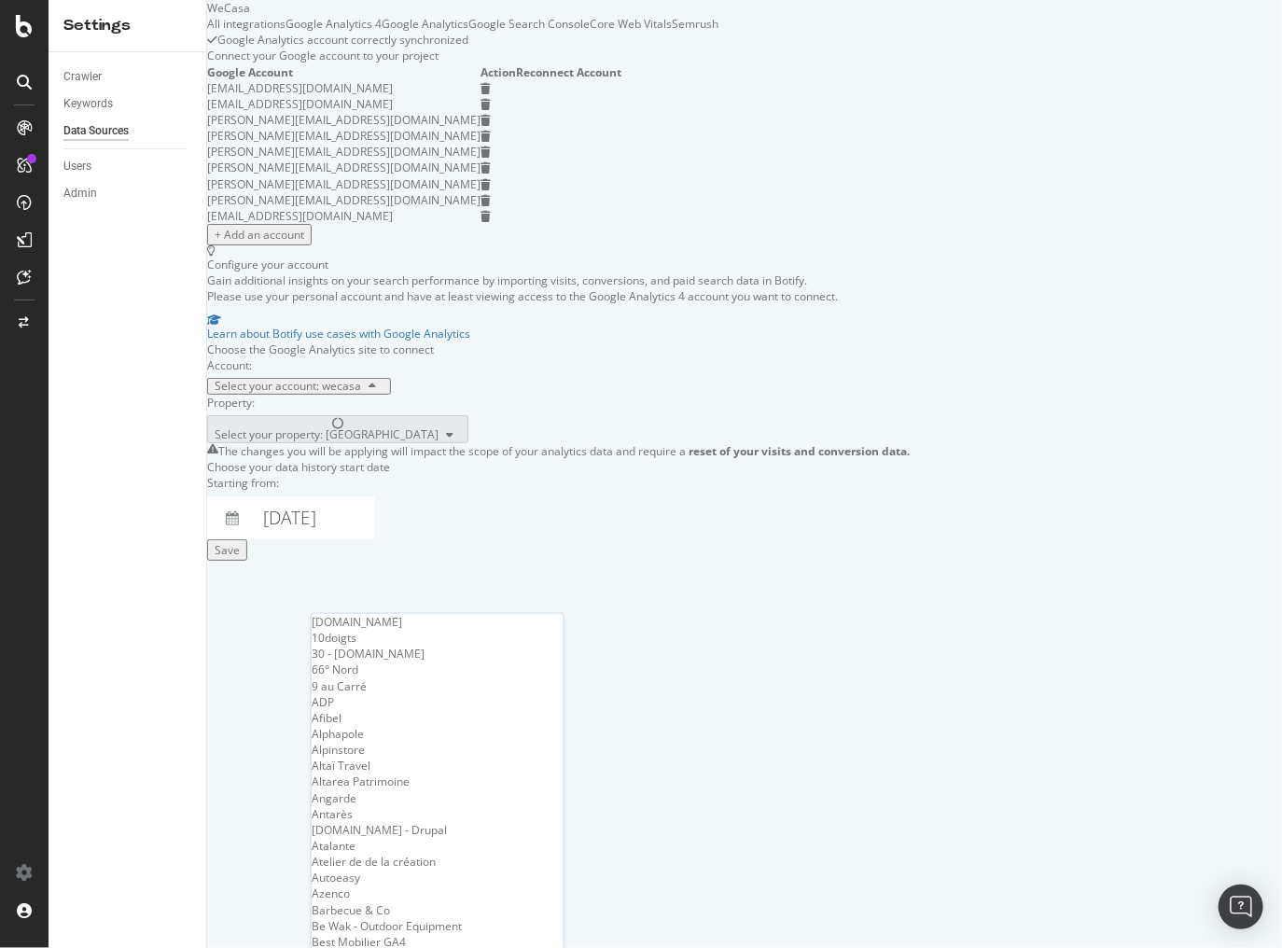
click at [747, 246] on div "Google Account Action Reconnect Account outils1@foxglove-partner.com expert-seo…" at bounding box center [558, 155] width 703 height 182
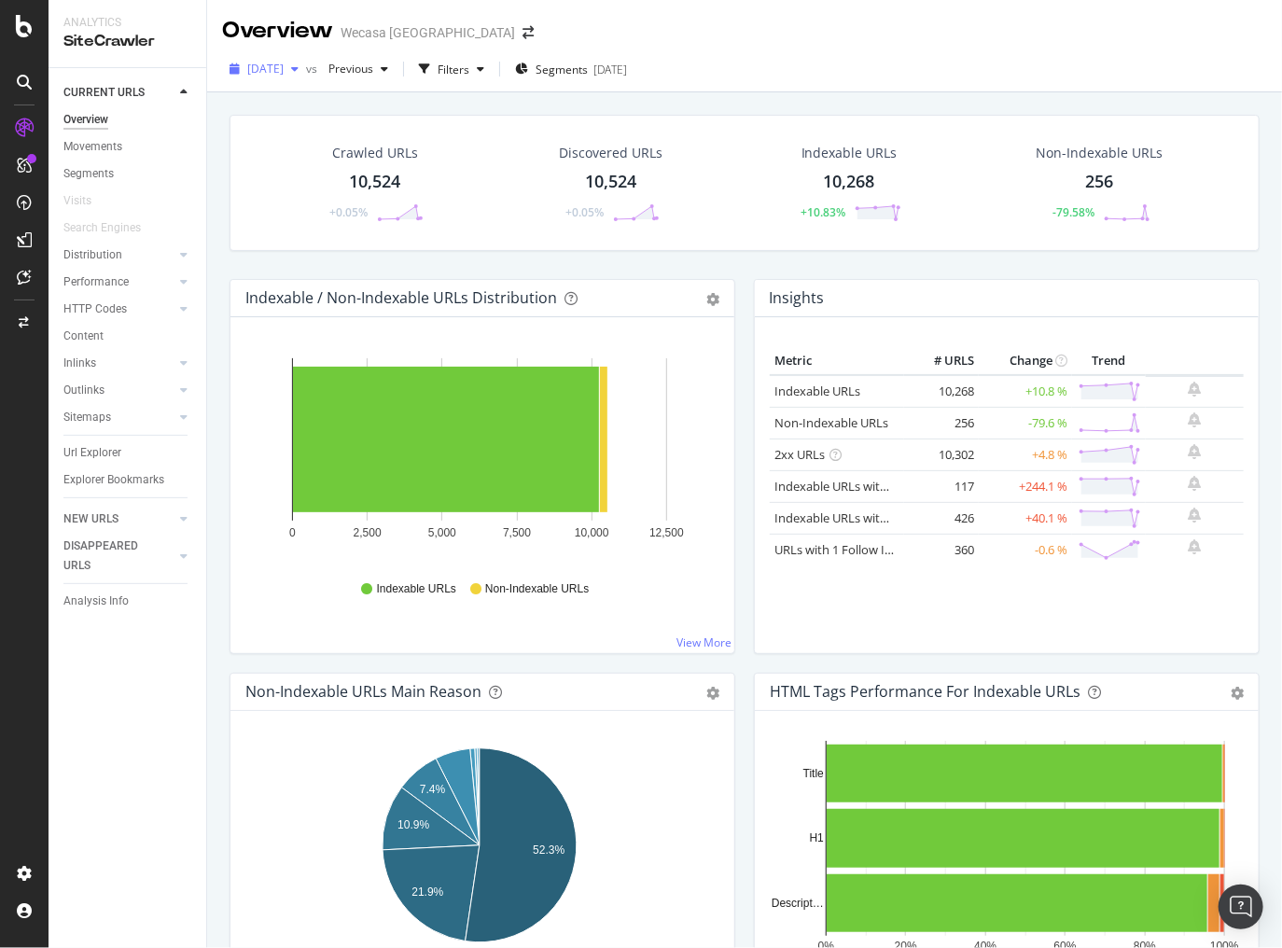
click at [284, 71] on span "2025 Aug. 21st" at bounding box center [265, 69] width 36 height 16
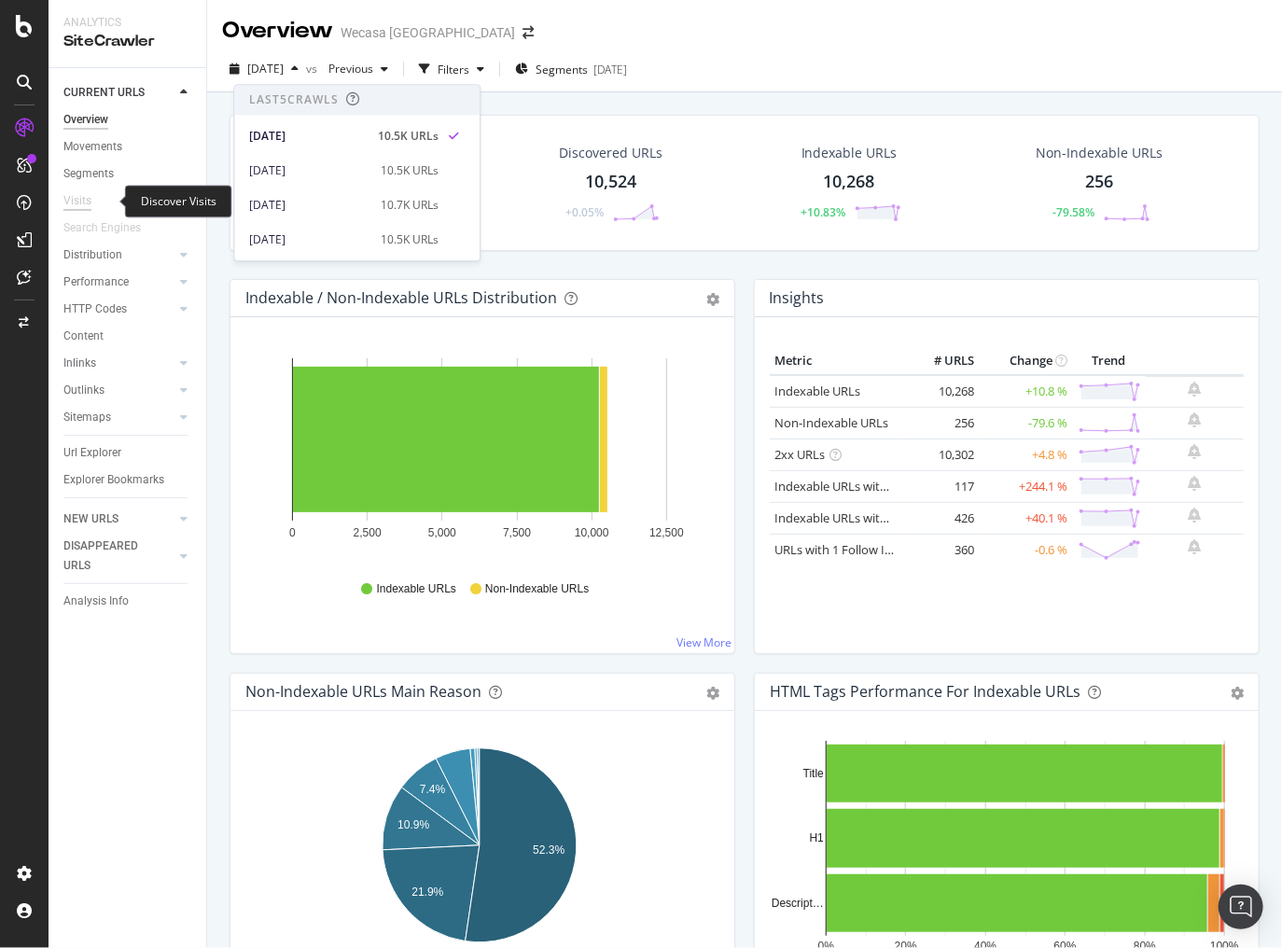
click at [64, 202] on div "Visits" at bounding box center [77, 201] width 28 height 20
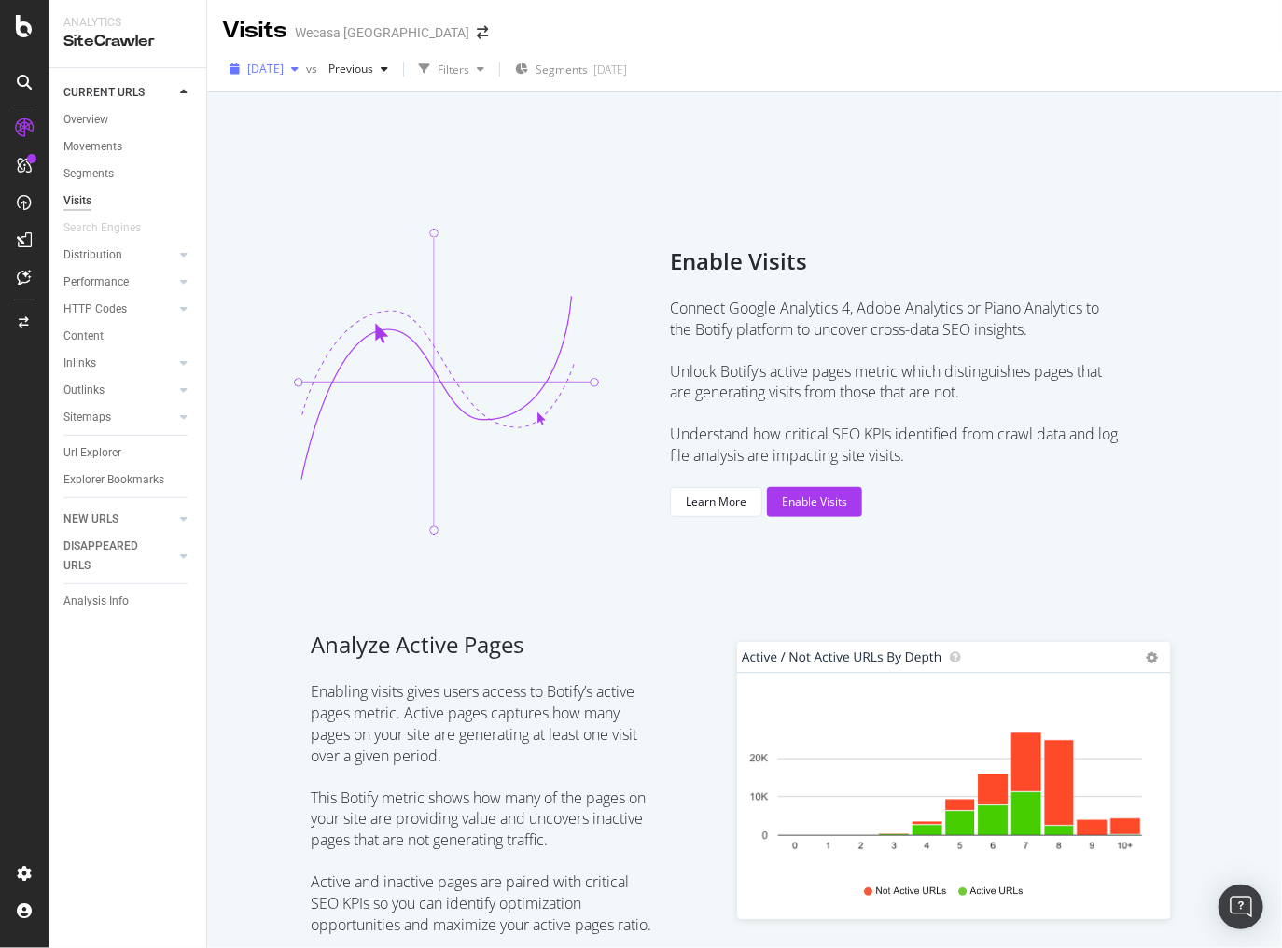
click at [284, 70] on span "2025 Aug. 21st" at bounding box center [265, 69] width 36 height 16
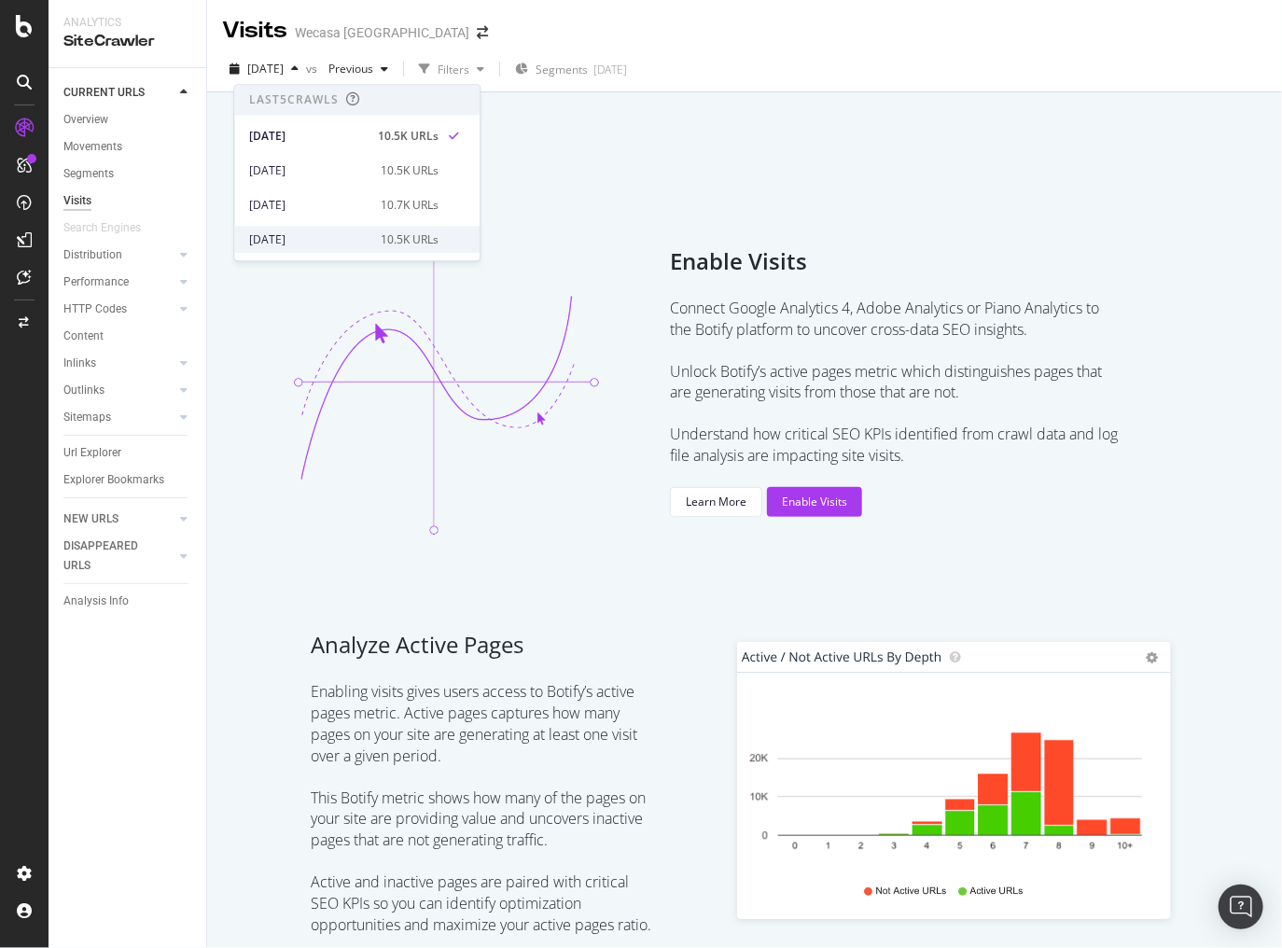
click at [370, 230] on div "2025 Aug. 3rd 10.5K URLs" at bounding box center [356, 239] width 245 height 27
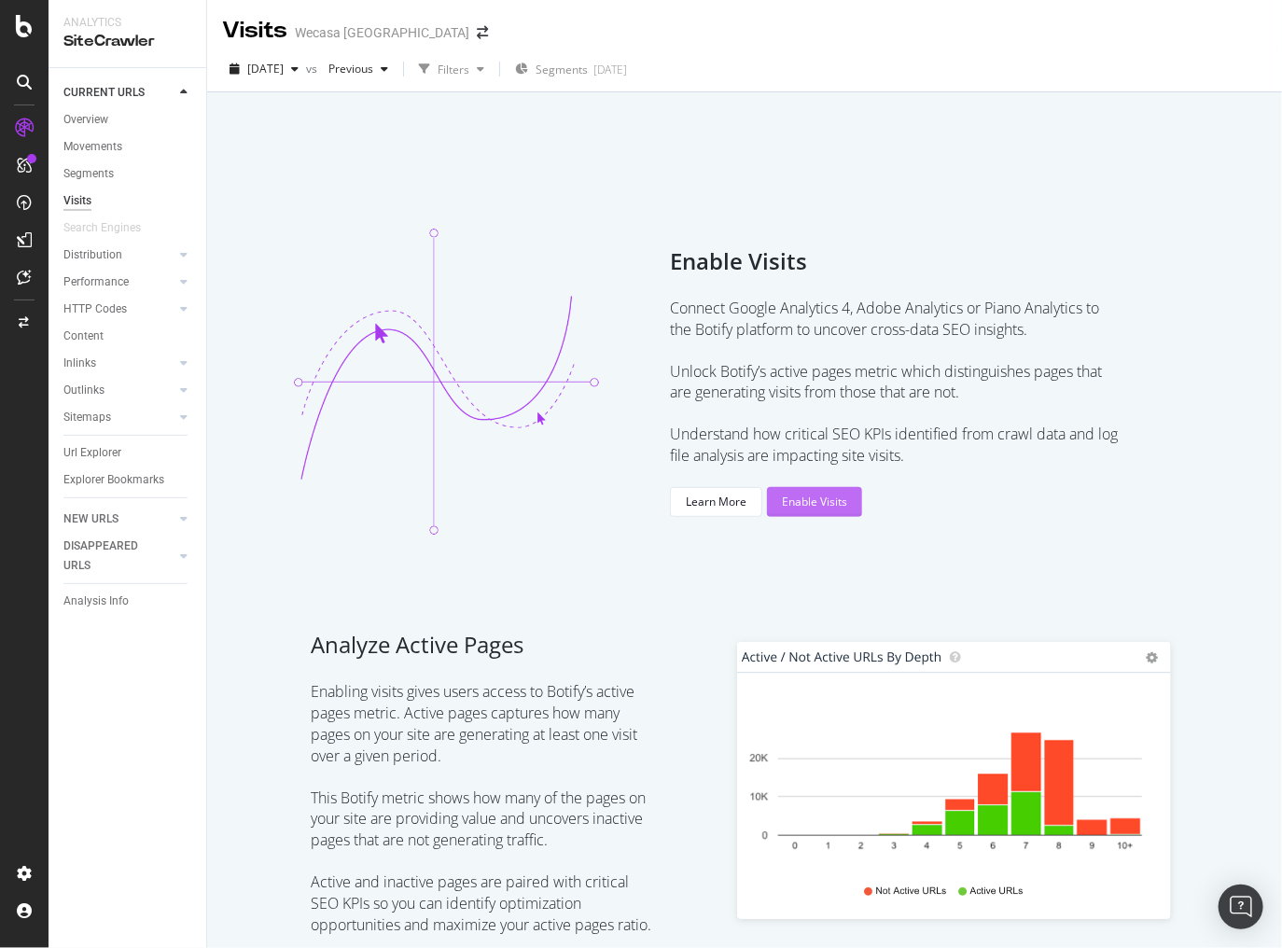
click at [810, 499] on div "Enable Visits" at bounding box center [814, 502] width 65 height 16
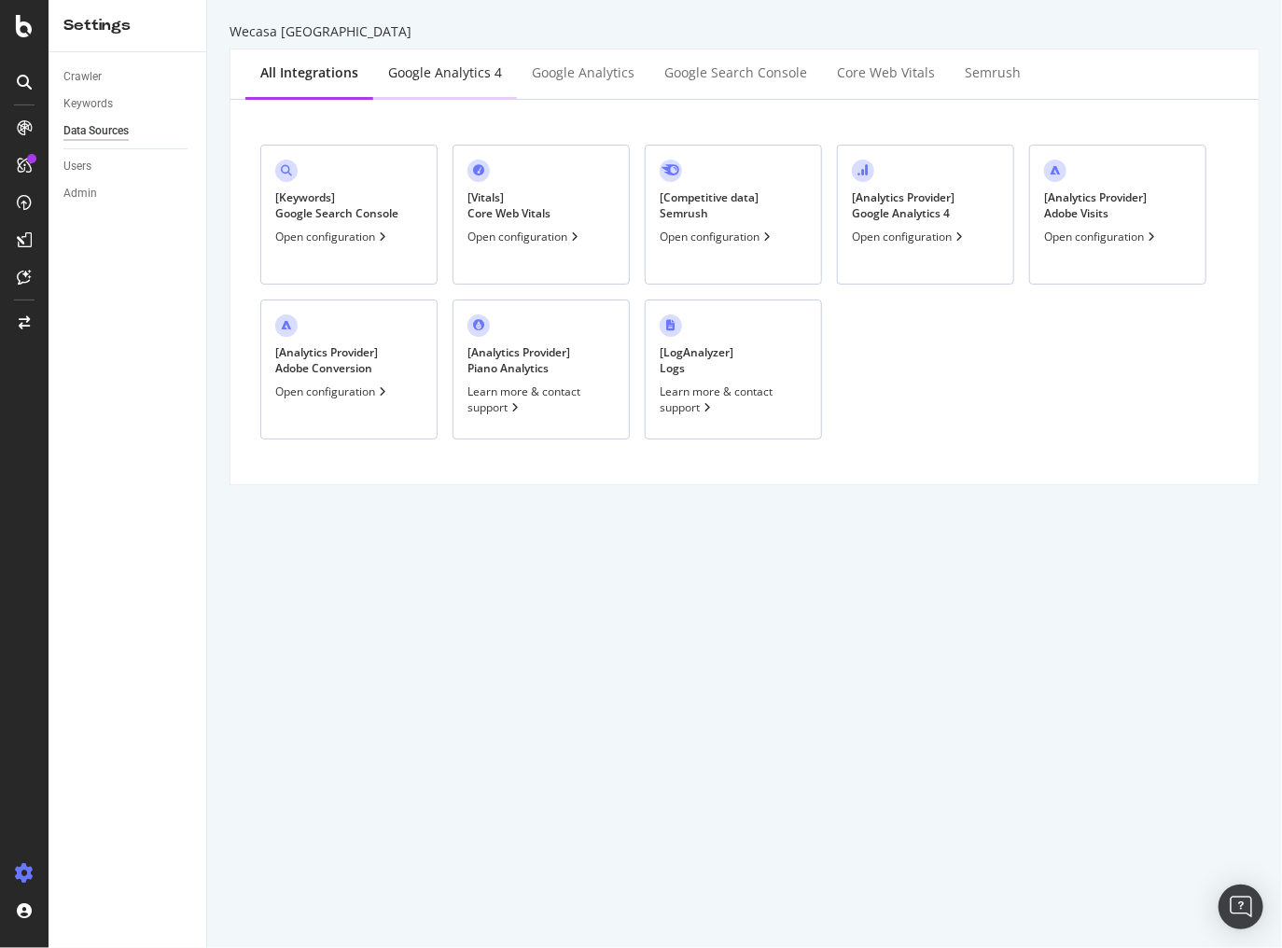
click at [418, 77] on div "Google Analytics 4" at bounding box center [445, 72] width 114 height 19
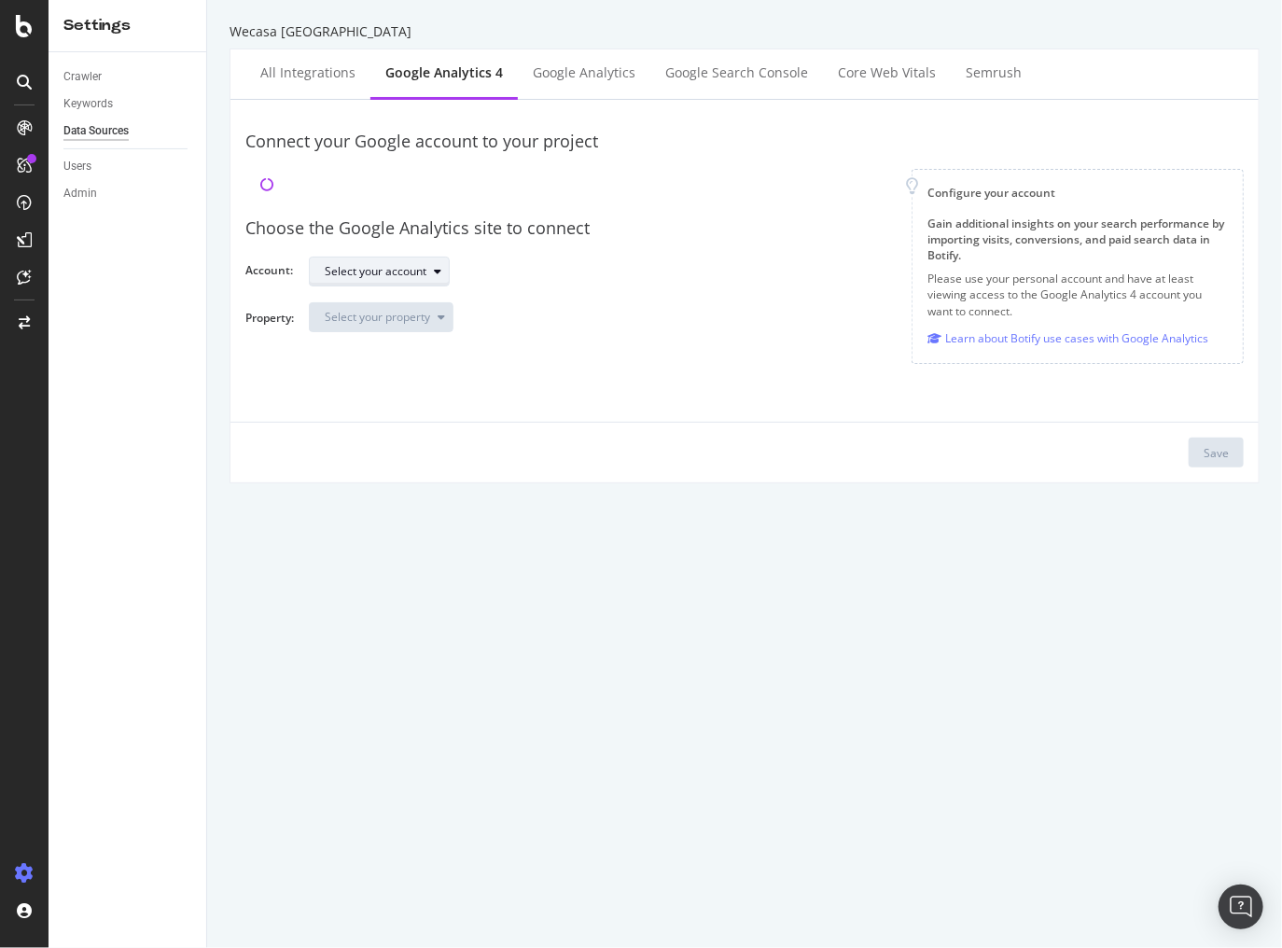
click at [422, 270] on div "Select your account" at bounding box center [376, 271] width 102 height 11
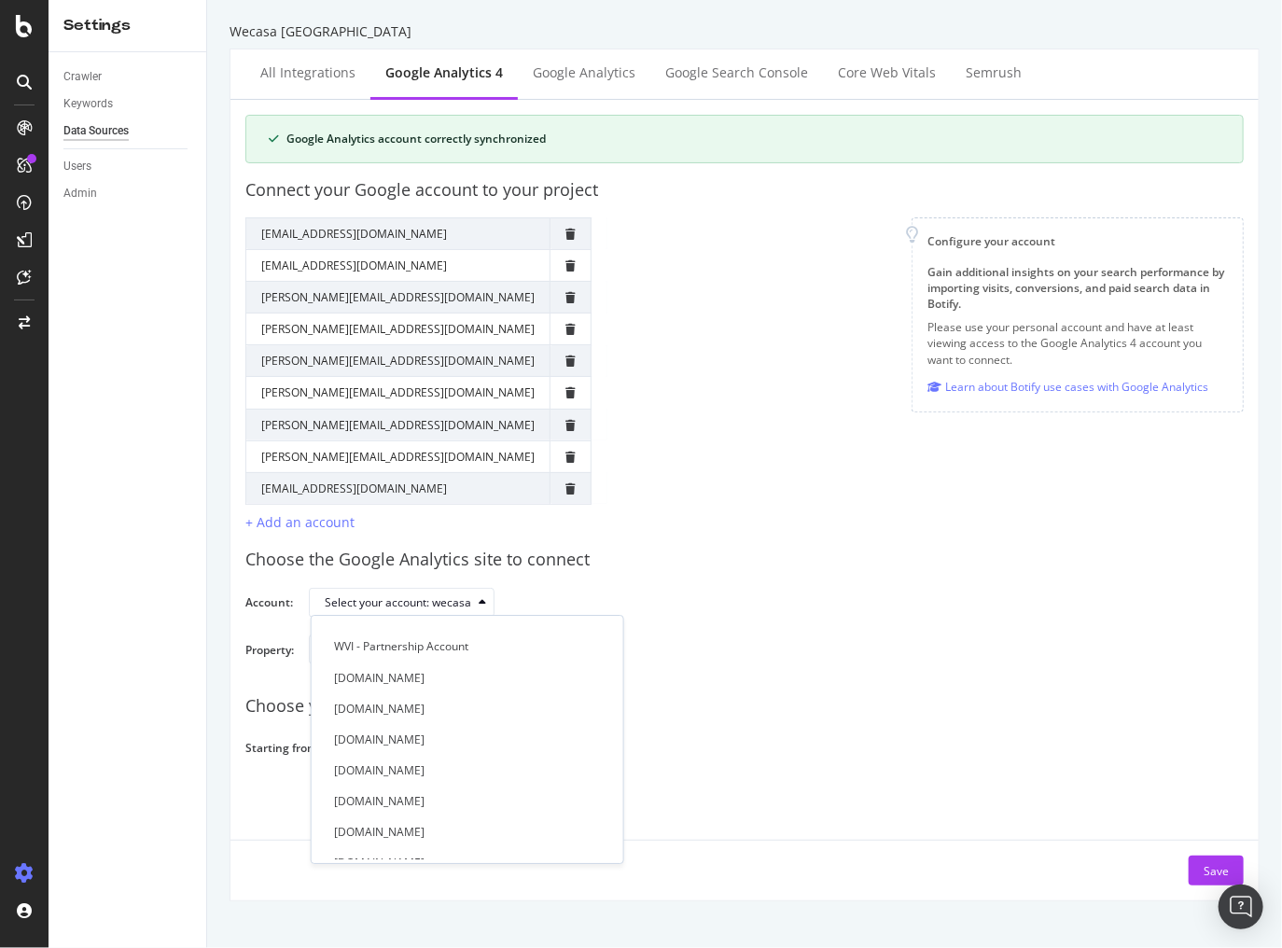
scroll to position [5942, 0]
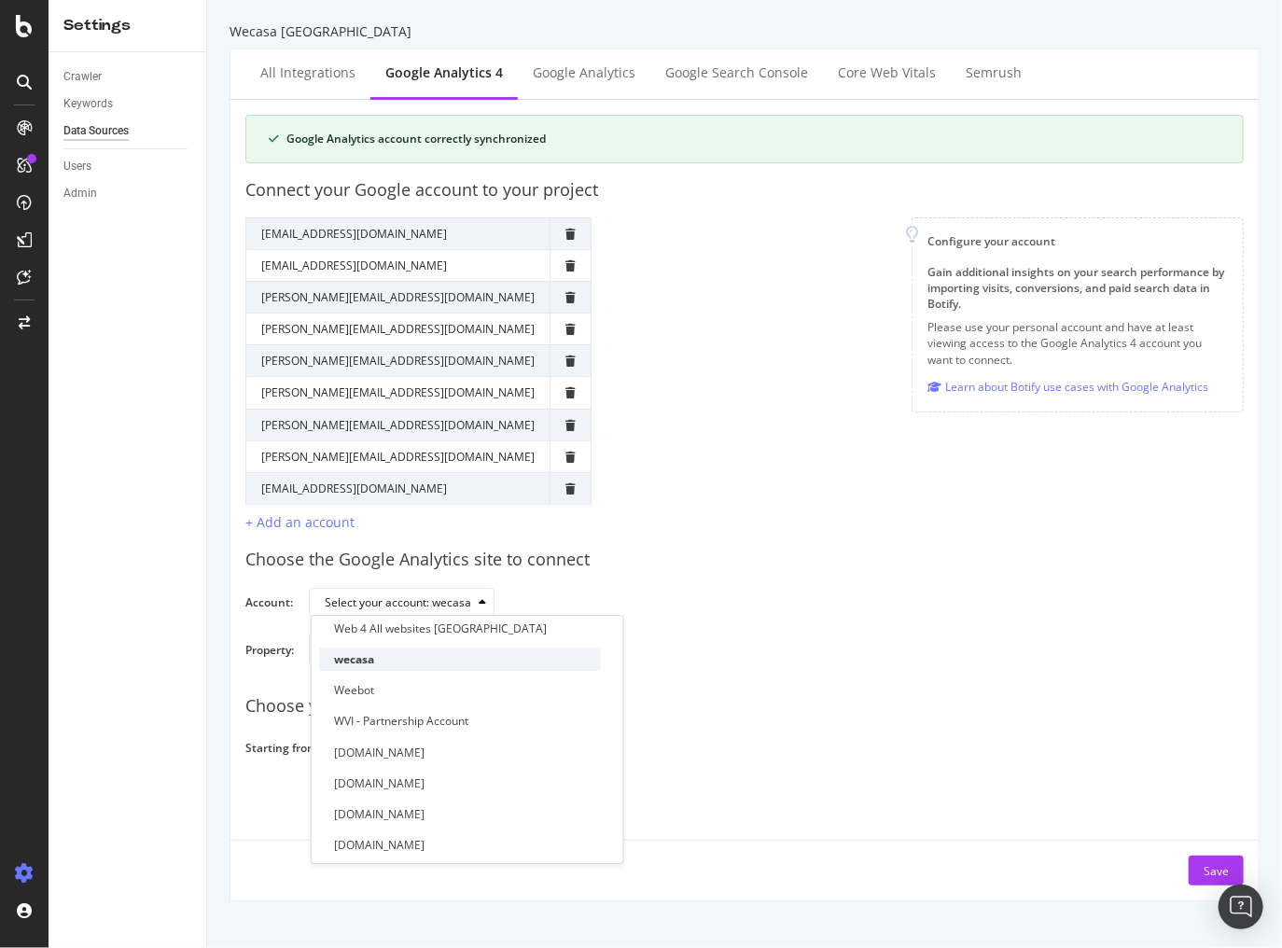
click at [365, 661] on div "wecasa" at bounding box center [354, 659] width 40 height 16
click at [456, 660] on div "wecasa" at bounding box center [460, 659] width 282 height 23
click at [717, 658] on div "Select your property: Wecasa" at bounding box center [769, 657] width 920 height 45
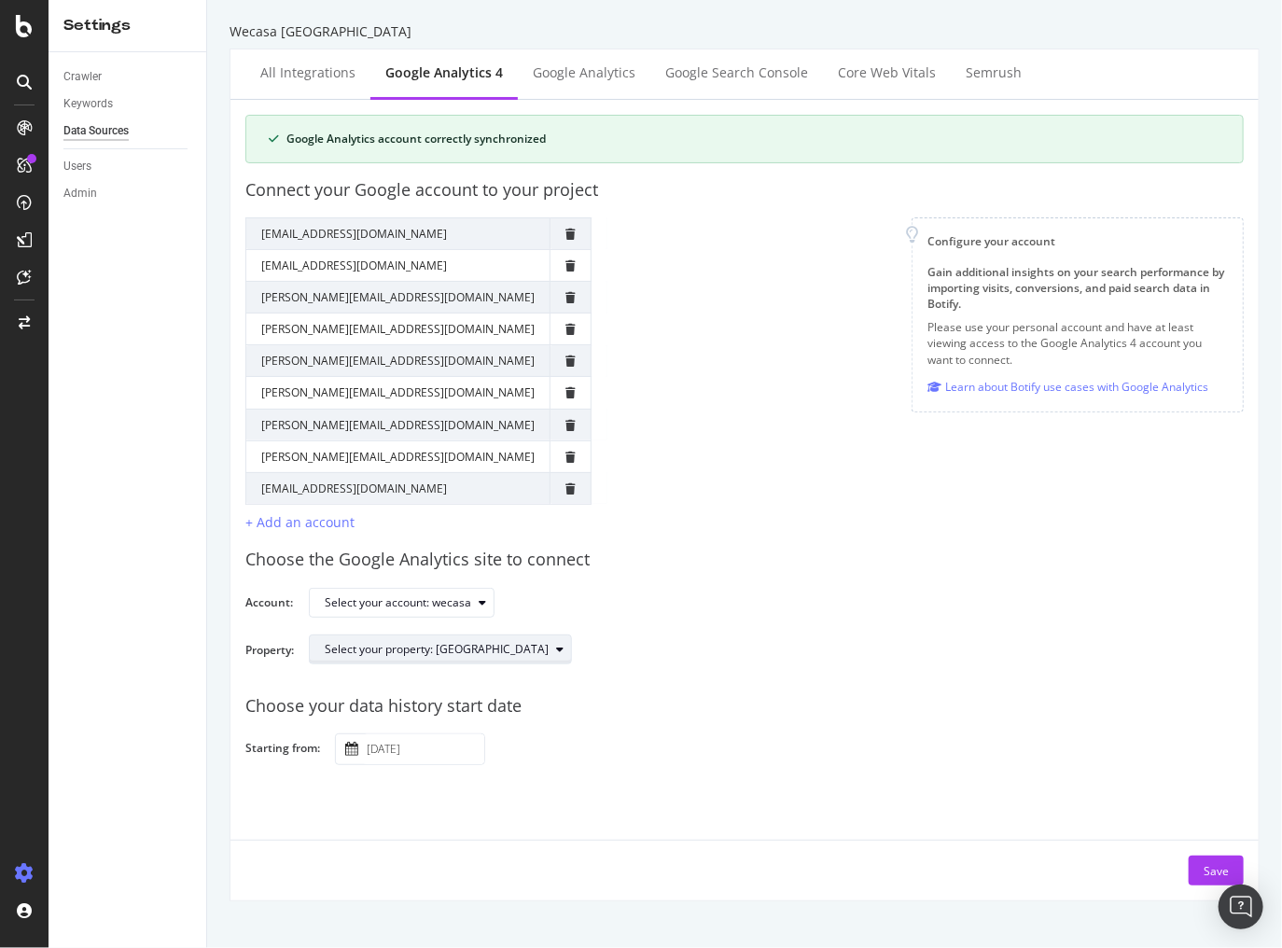
click at [456, 647] on div "Select your property: Wecasa" at bounding box center [437, 649] width 224 height 11
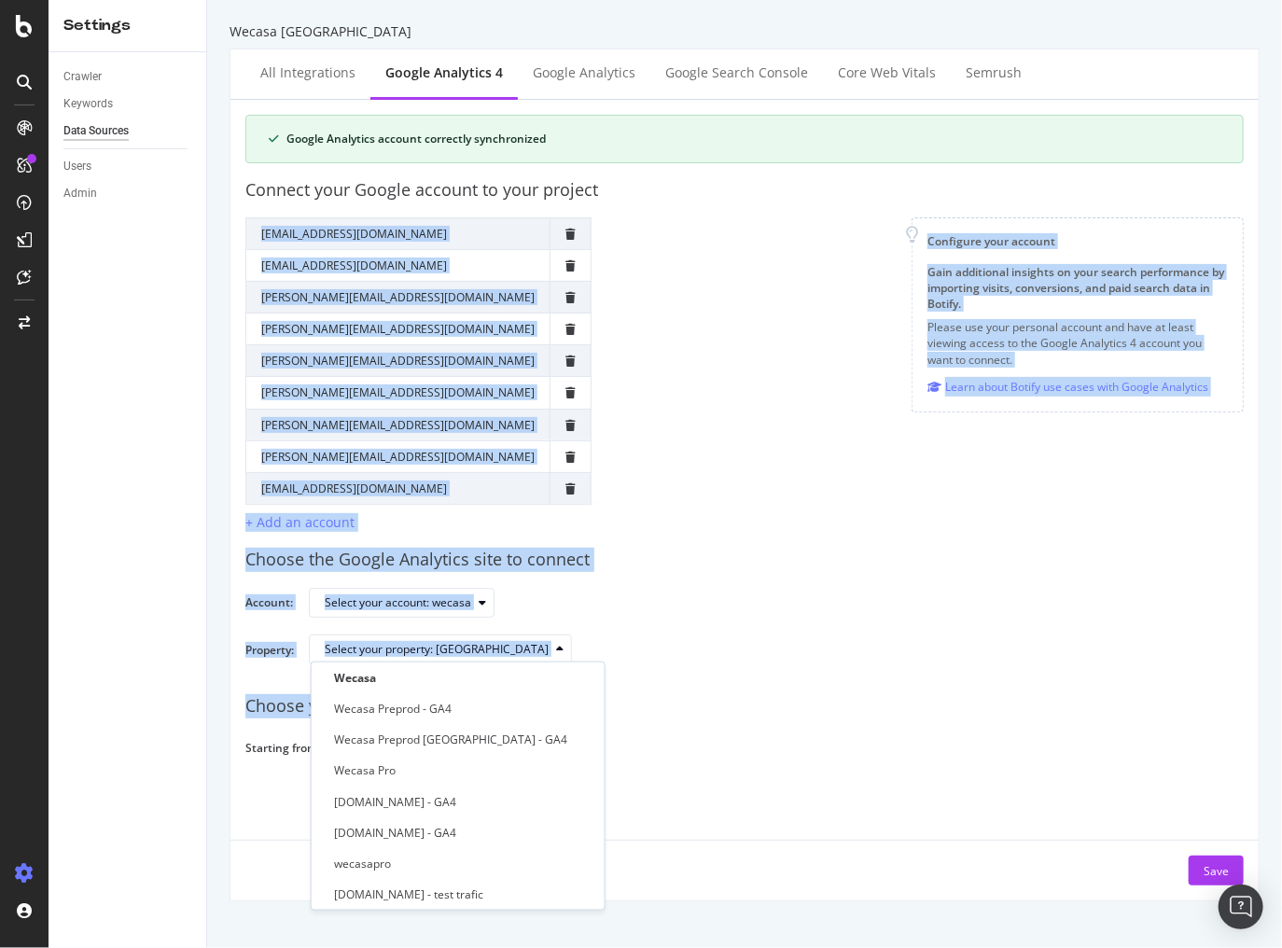
drag, startPoint x: 1306, startPoint y: 408, endPoint x: 1534, endPoint y: 176, distance: 325.4
click at [1281, 176] on html "Settings Crawler Keywords Data Sources Users Admin Wecasa UK All integrations G…" at bounding box center [641, 474] width 1282 height 948
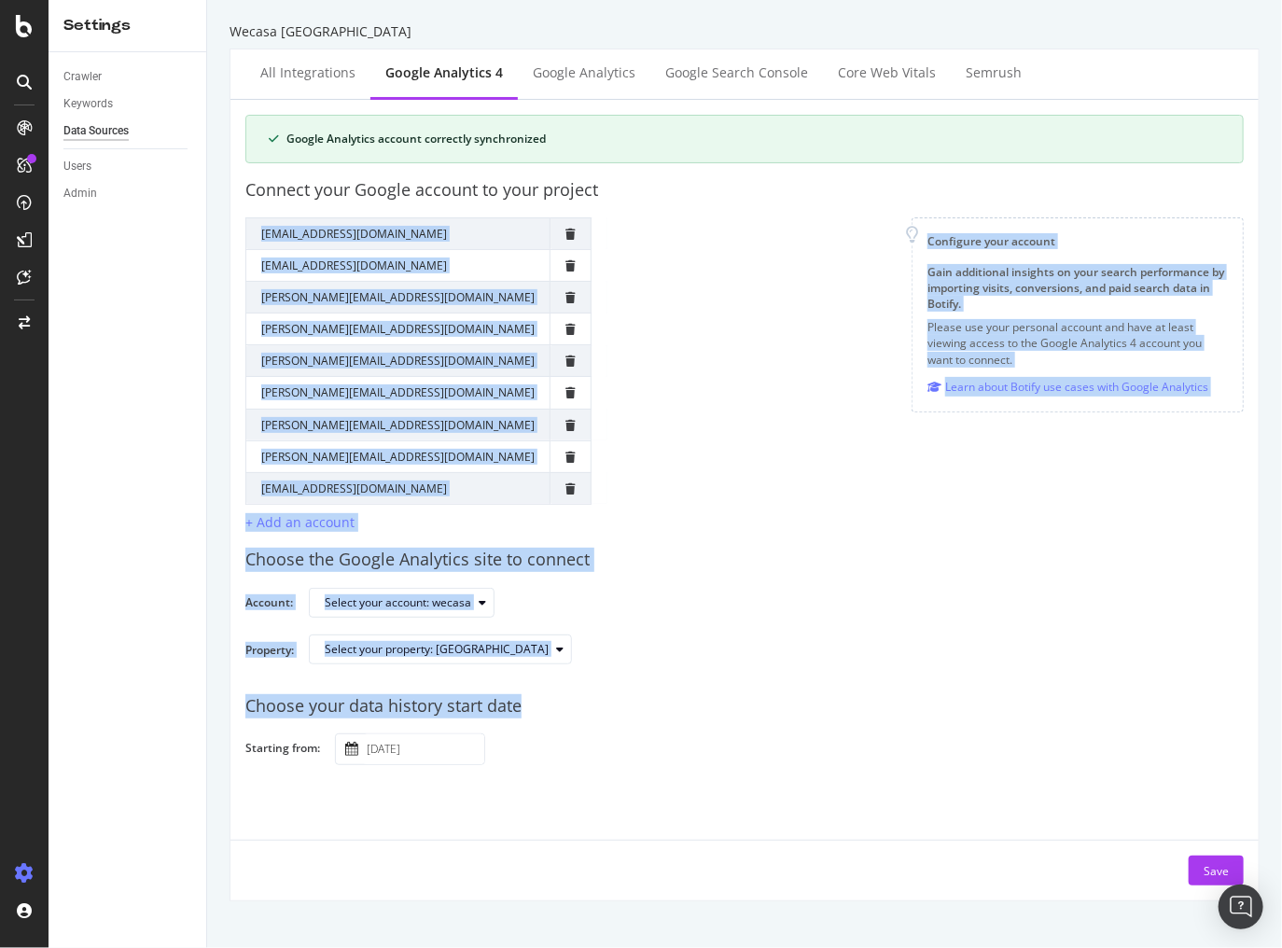
click at [811, 582] on div "Choose the Google Analytics site to connect Account: Select your account: wecas…" at bounding box center [744, 606] width 999 height 147
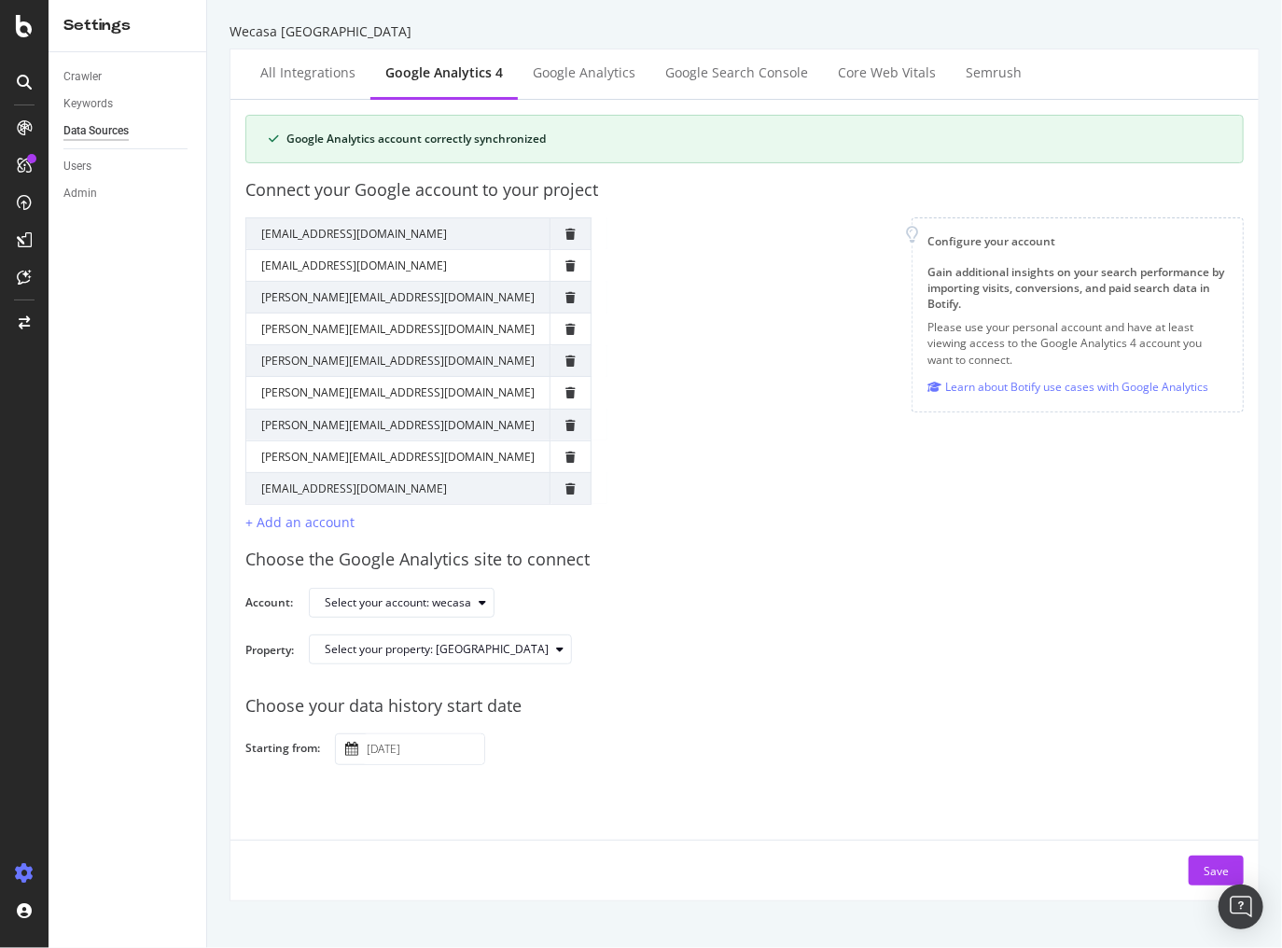
click at [444, 749] on input "2024 January 1st" at bounding box center [423, 750] width 121 height 30
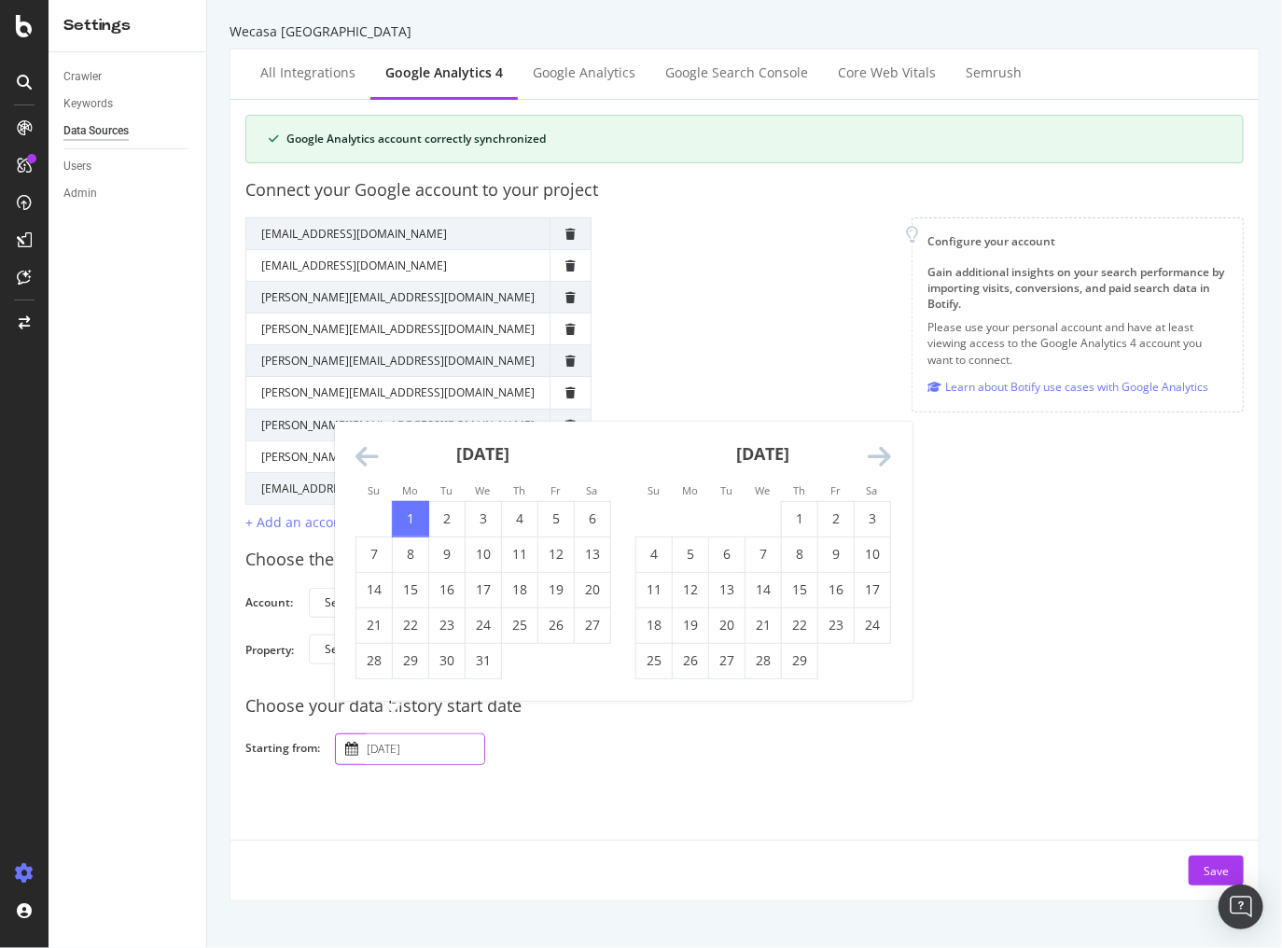
click at [875, 455] on icon "Move forward to switch to the next month." at bounding box center [879, 457] width 23 height 26
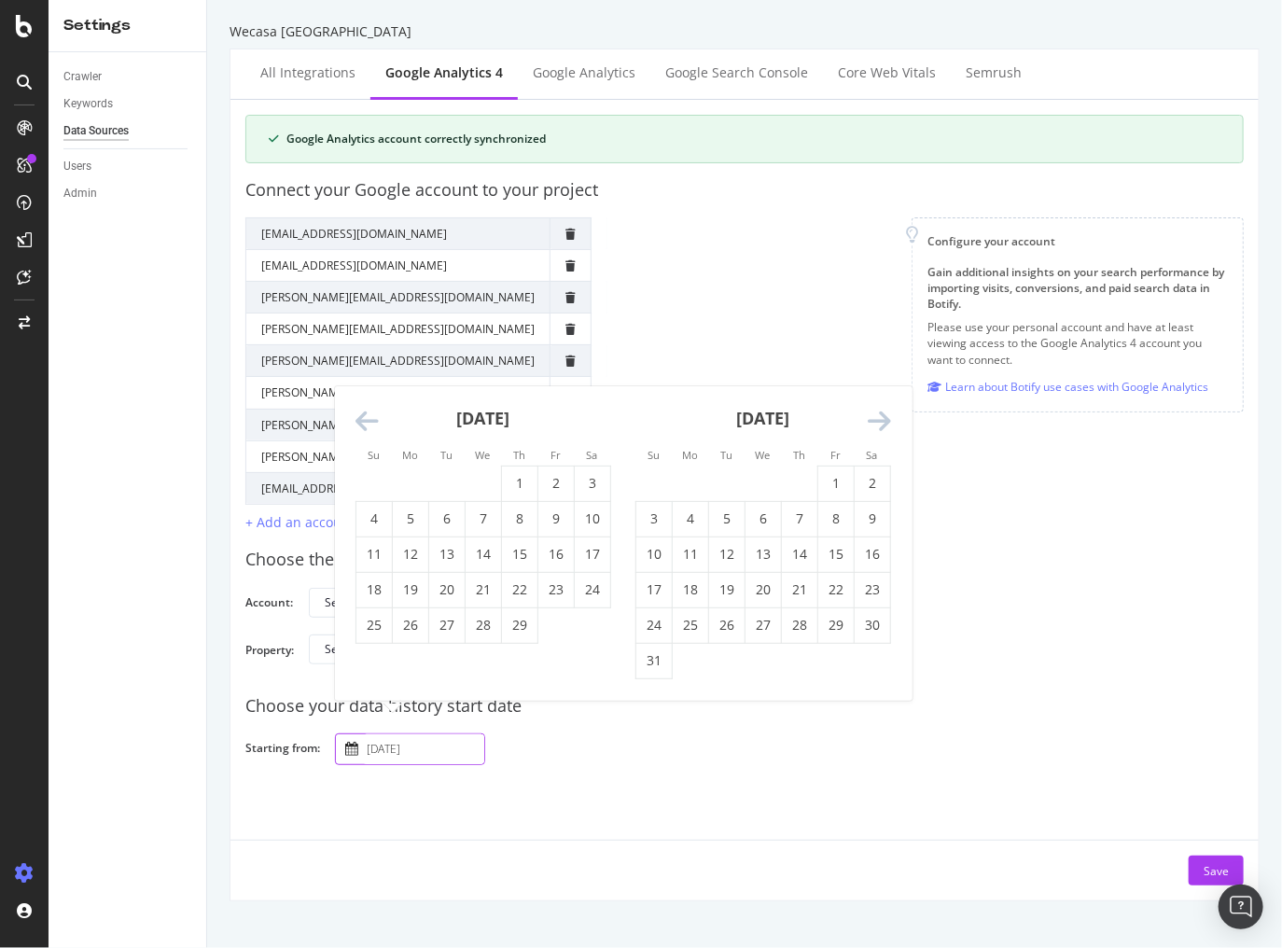
click at [888, 426] on icon "Move forward to switch to the next month." at bounding box center [879, 422] width 23 height 26
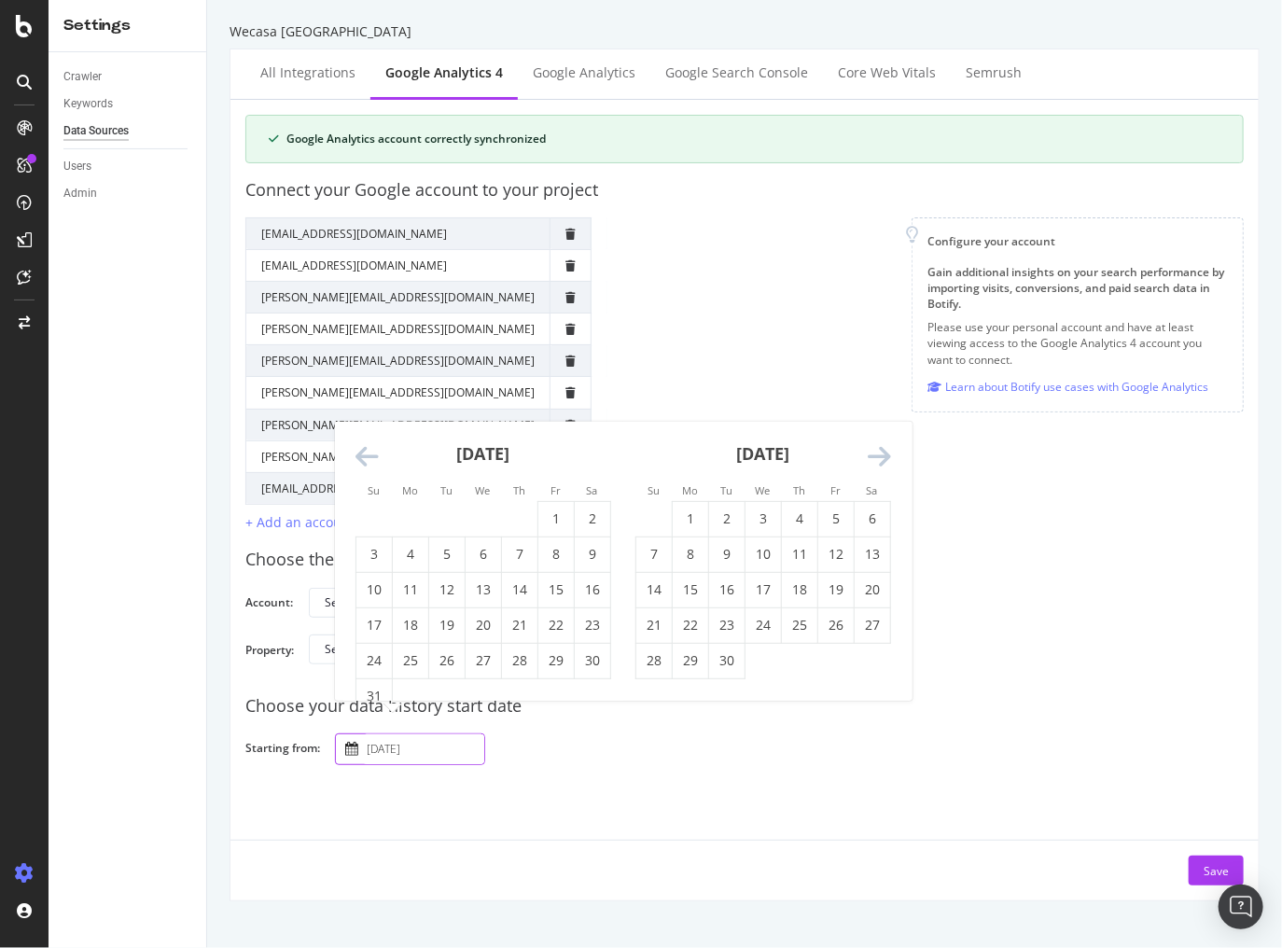
click at [891, 449] on div "April 2024 1 2 3 4 5 6 7 8 9 10 11 12 13 14 15 16 17 18 19 20 21 22 23 24 25 26…" at bounding box center [763, 551] width 280 height 258
click at [886, 453] on icon "Move forward to switch to the next month." at bounding box center [879, 457] width 23 height 26
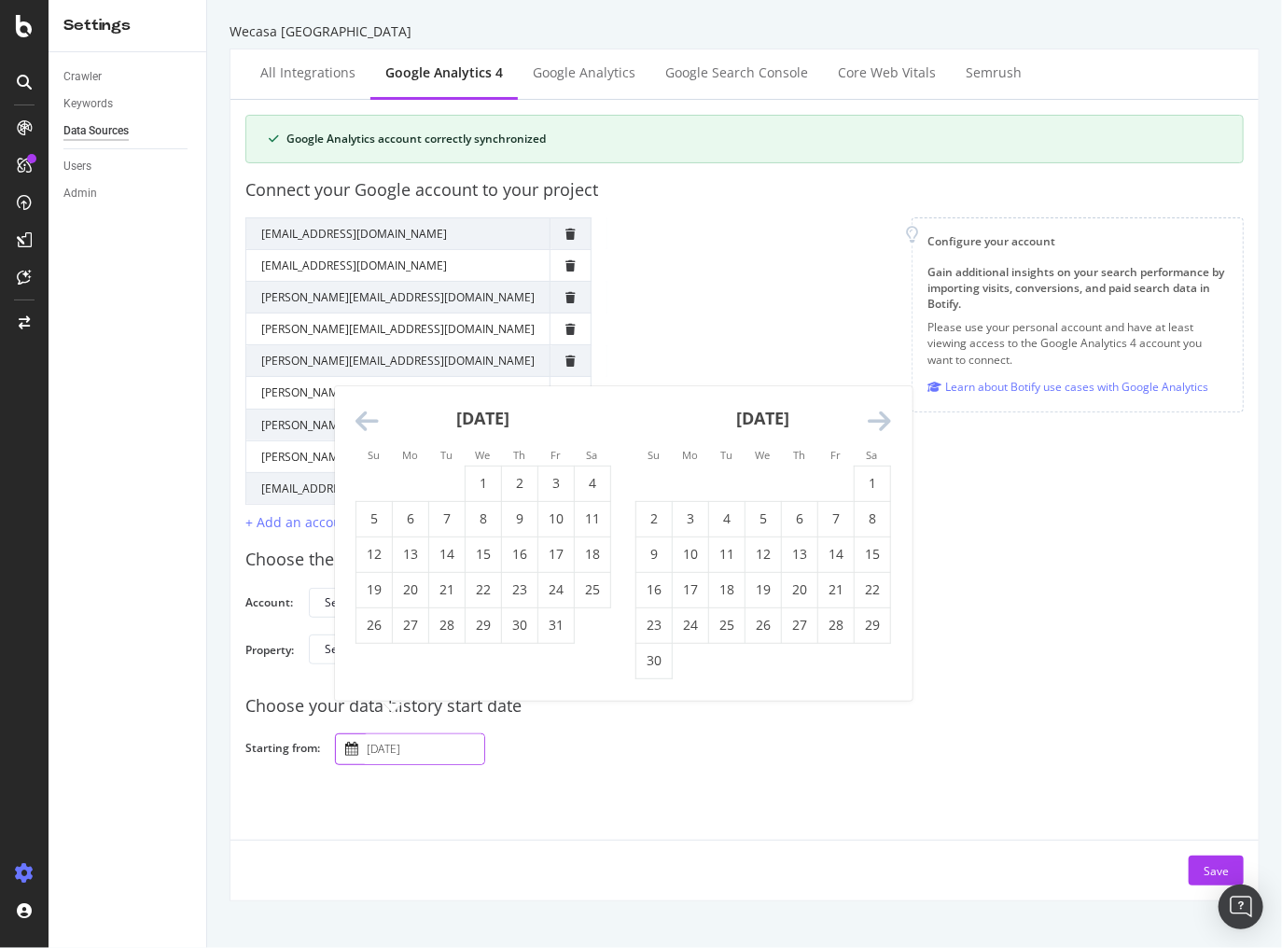
click at [889, 421] on icon "Move forward to switch to the next month." at bounding box center [879, 422] width 23 height 26
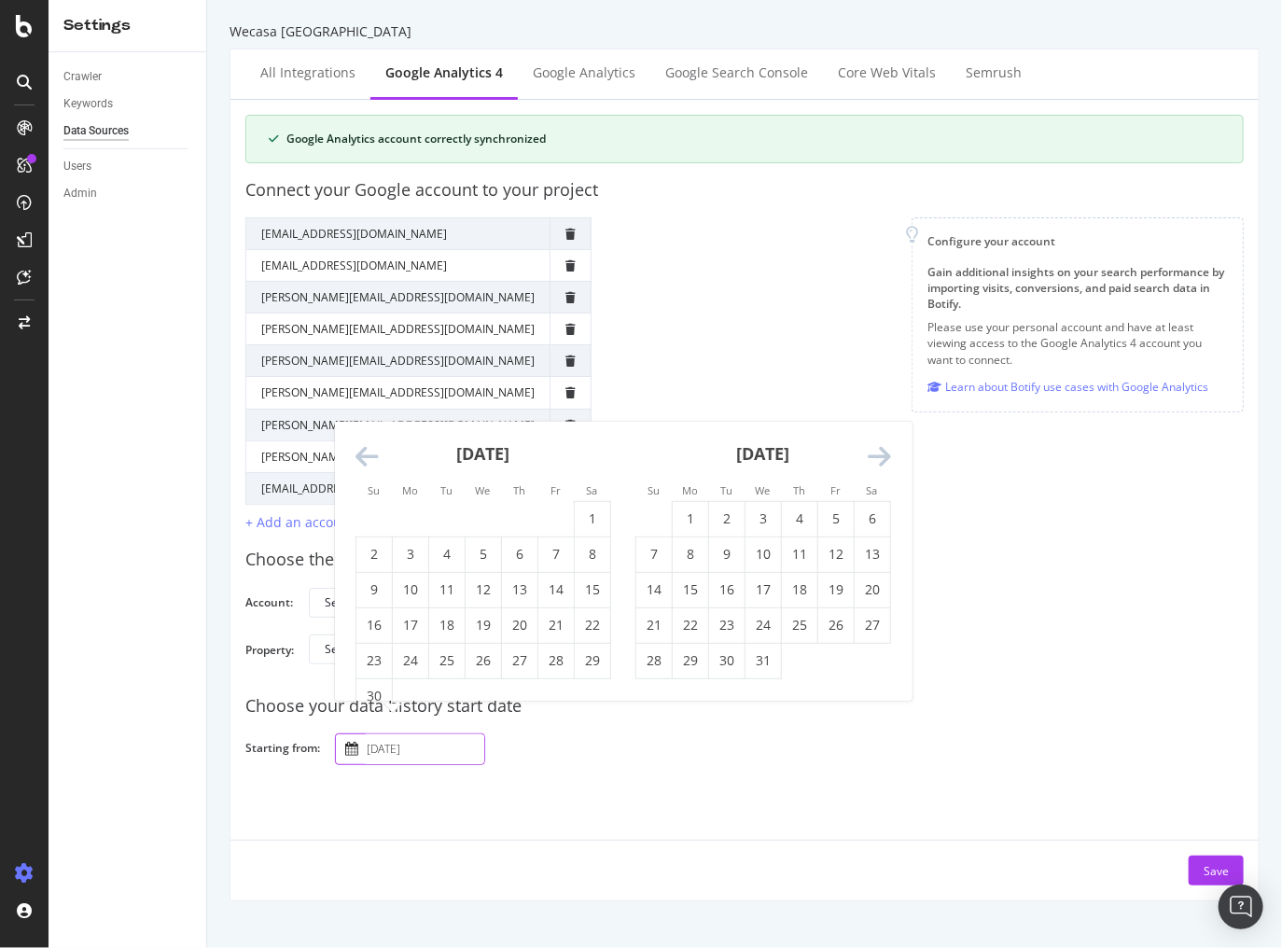
click at [879, 453] on icon "Move forward to switch to the next month." at bounding box center [879, 457] width 23 height 26
click at [409, 520] on td "1" at bounding box center [411, 518] width 36 height 35
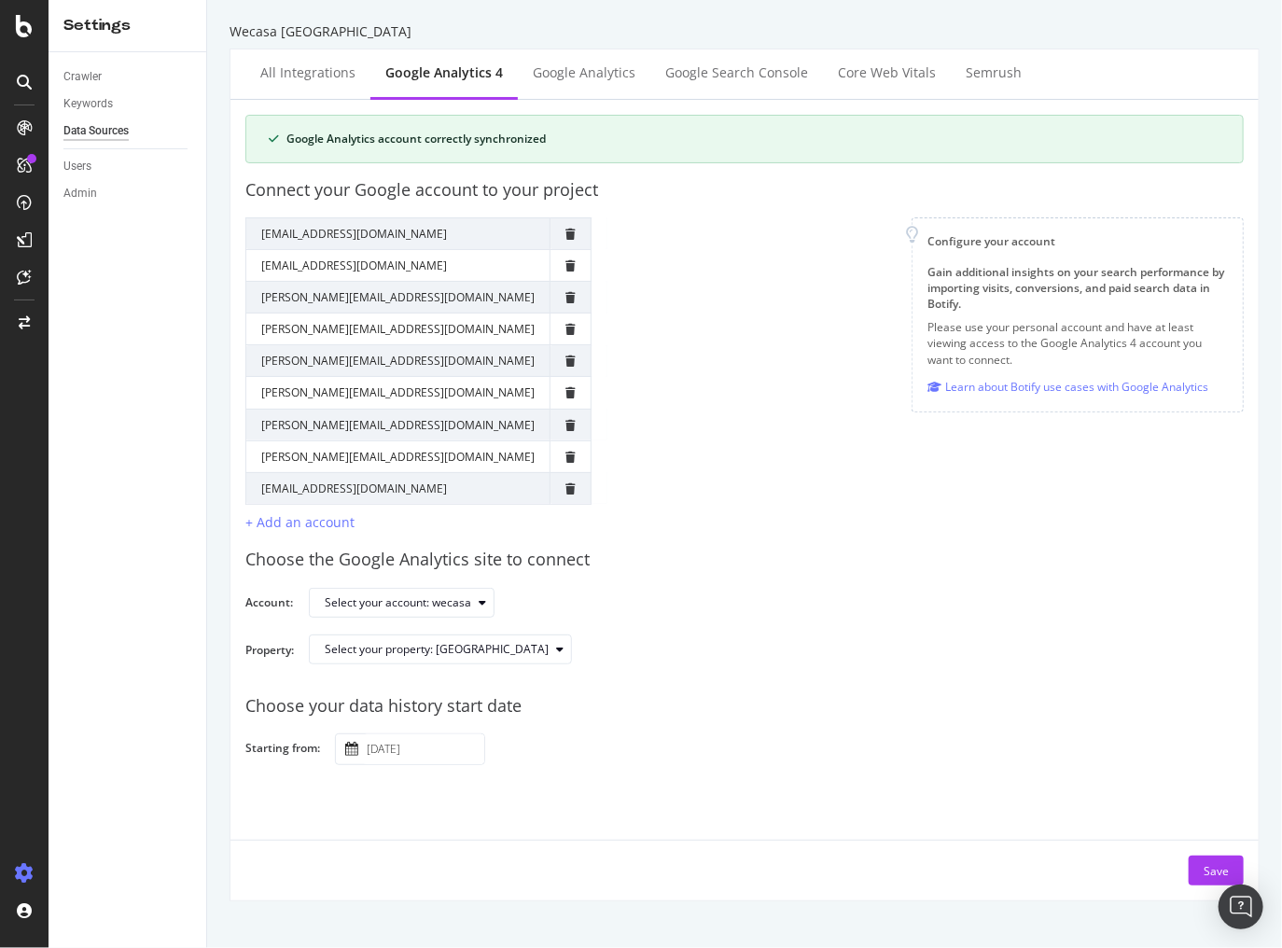
click at [457, 754] on input "2024 July 1st" at bounding box center [423, 750] width 121 height 30
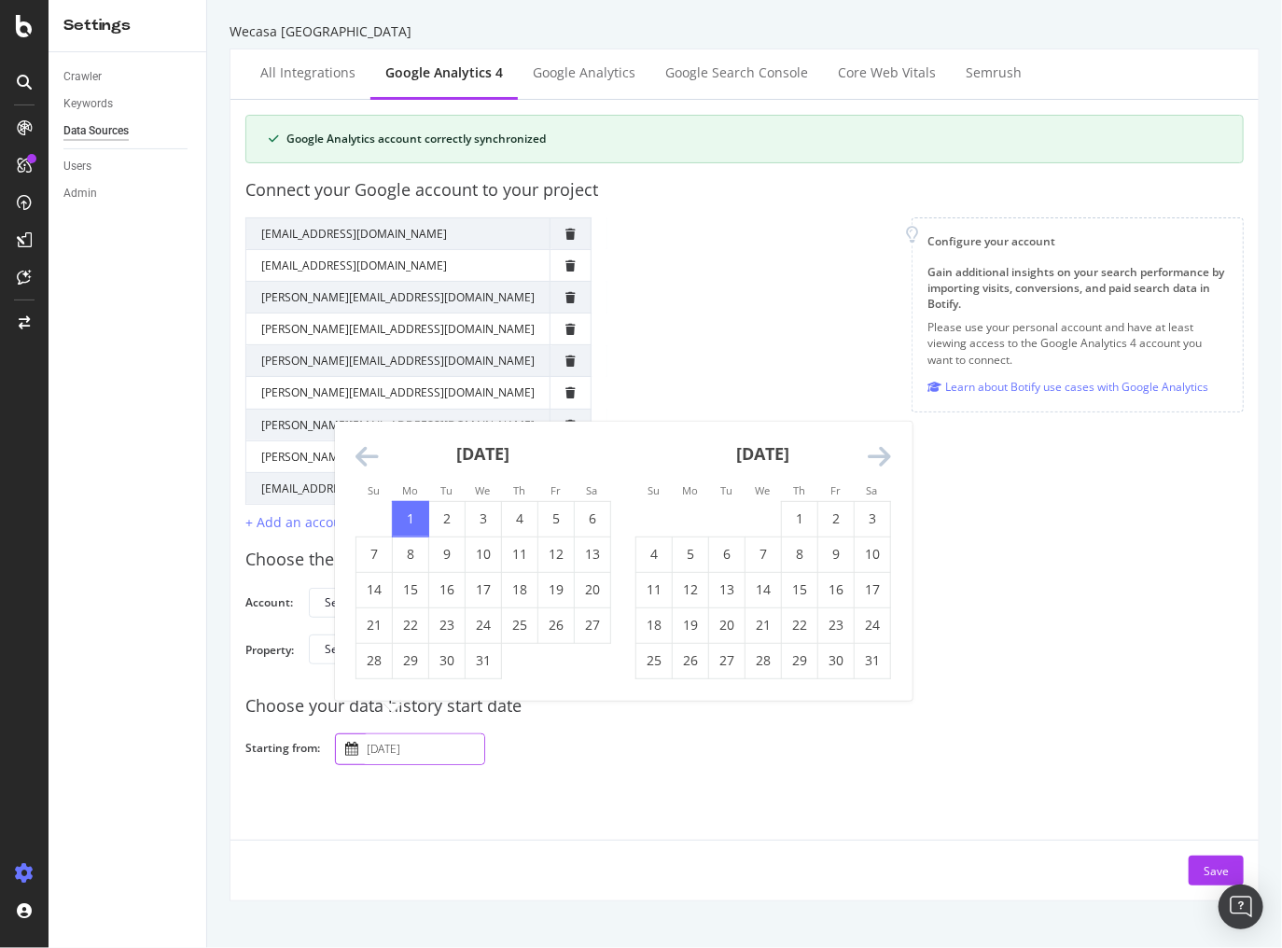
click at [636, 772] on div "Google Analytics account correctly synchronized Connect your Google account to …" at bounding box center [744, 500] width 999 height 771
click at [436, 750] on input "2024 July 1st" at bounding box center [423, 750] width 121 height 30
click at [799, 527] on td "1" at bounding box center [800, 518] width 36 height 35
click at [463, 747] on input "2024 August 1st" at bounding box center [423, 750] width 121 height 30
click at [371, 455] on icon "Move backward to switch to the previous month." at bounding box center [367, 457] width 23 height 26
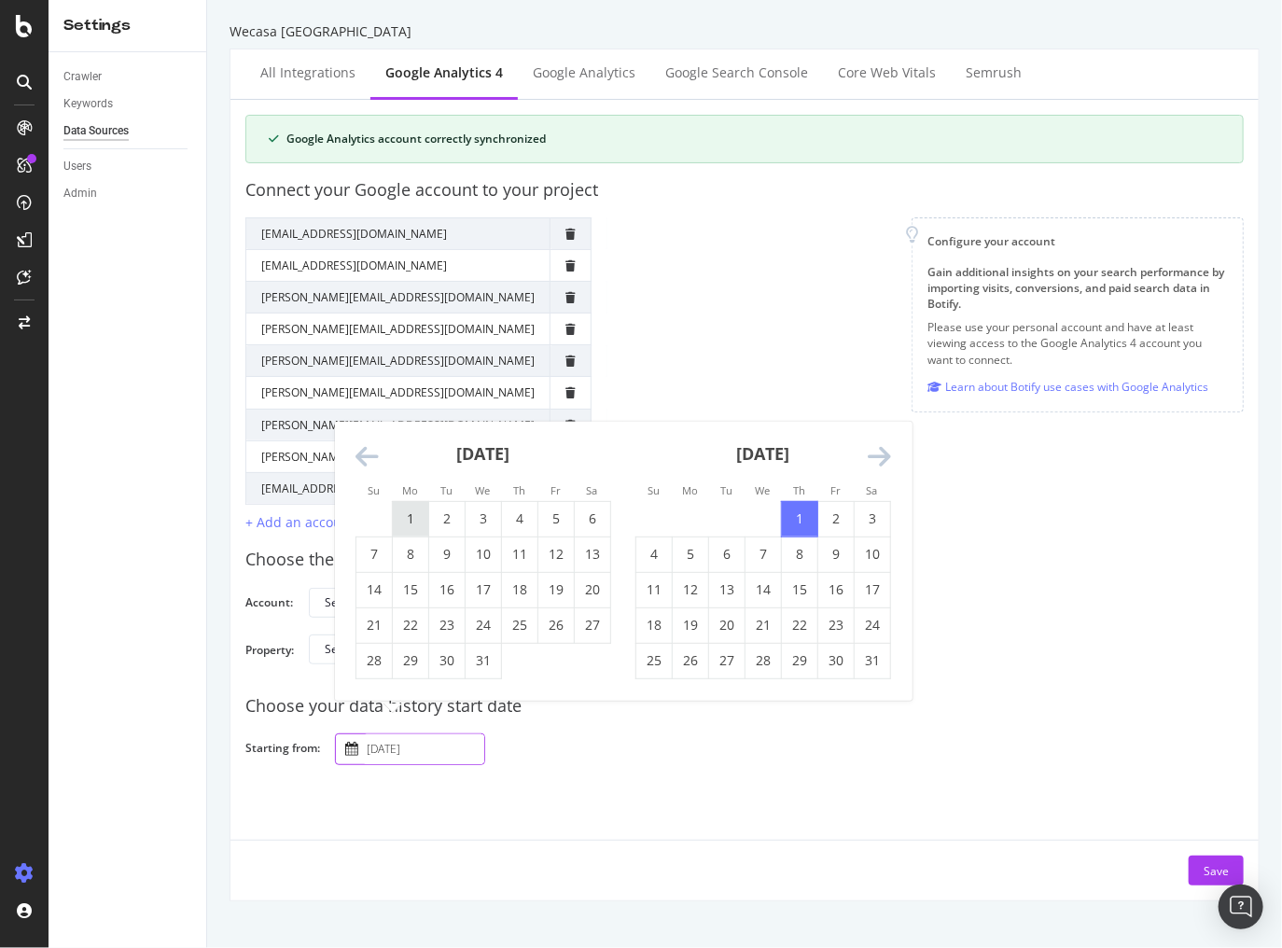
click at [412, 518] on td "1" at bounding box center [411, 518] width 36 height 35
type input "2024 July 1st"
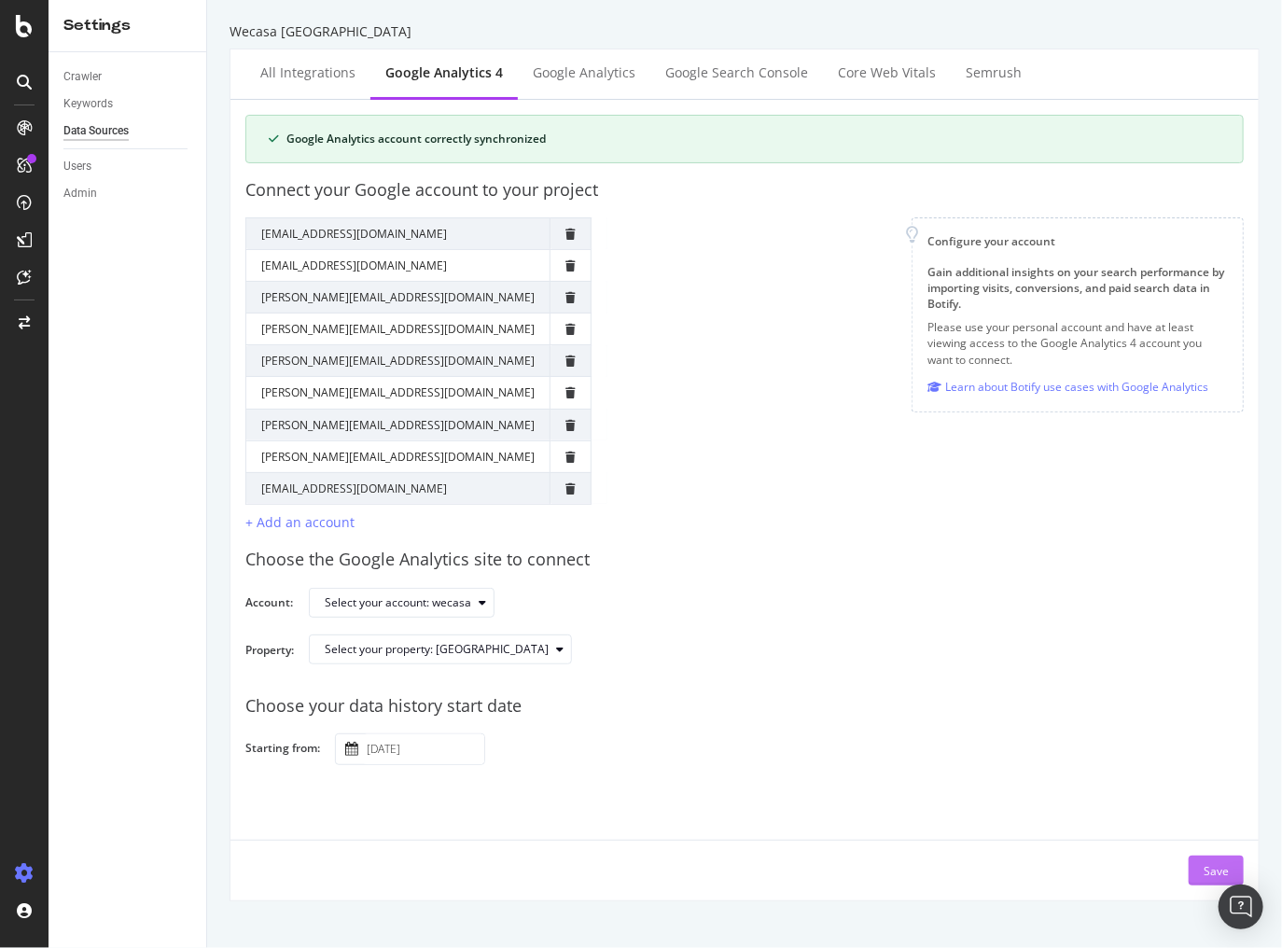
click at [1204, 869] on div "Save" at bounding box center [1216, 871] width 25 height 16
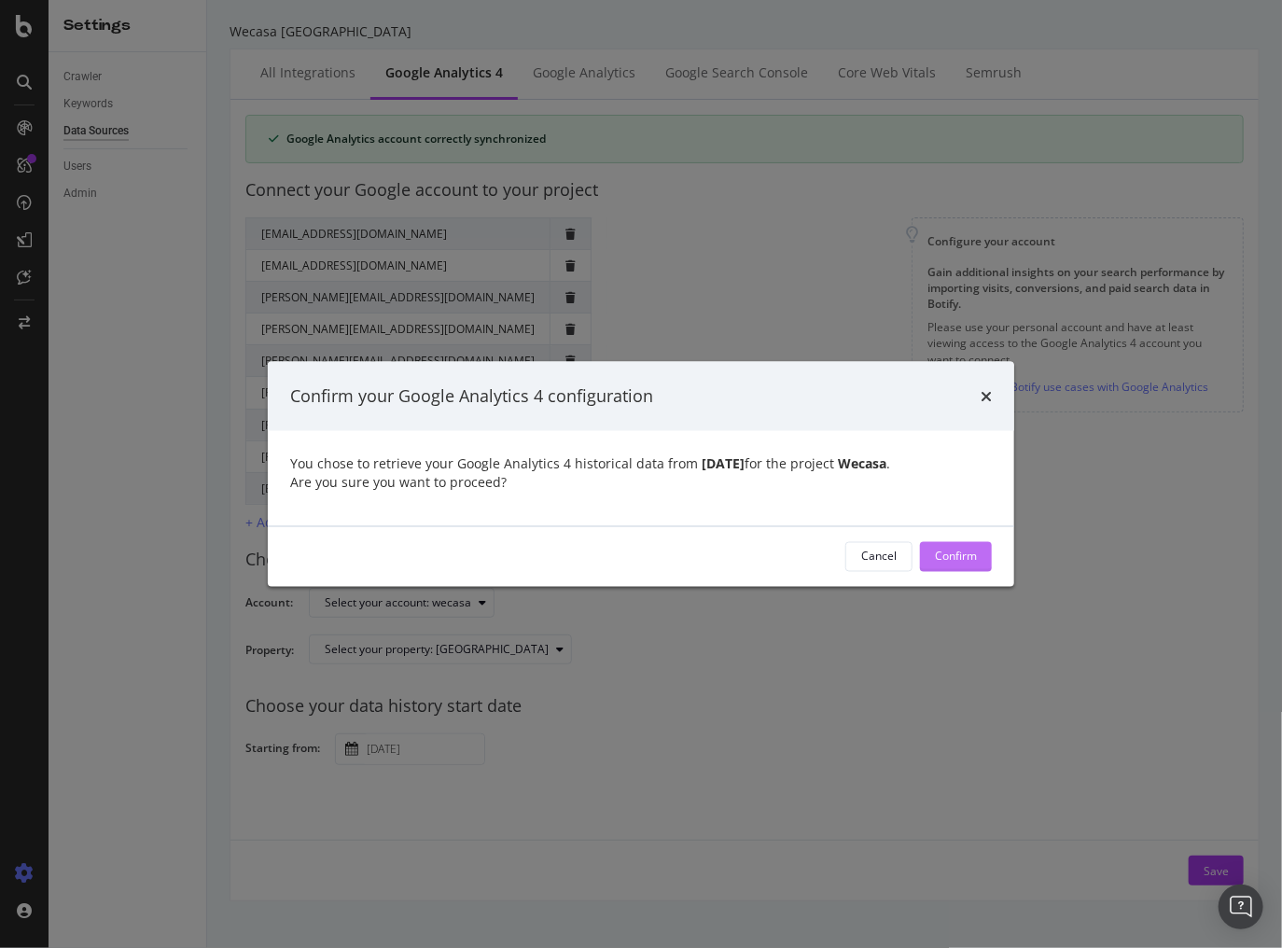
click at [963, 554] on div "Confirm" at bounding box center [956, 557] width 42 height 16
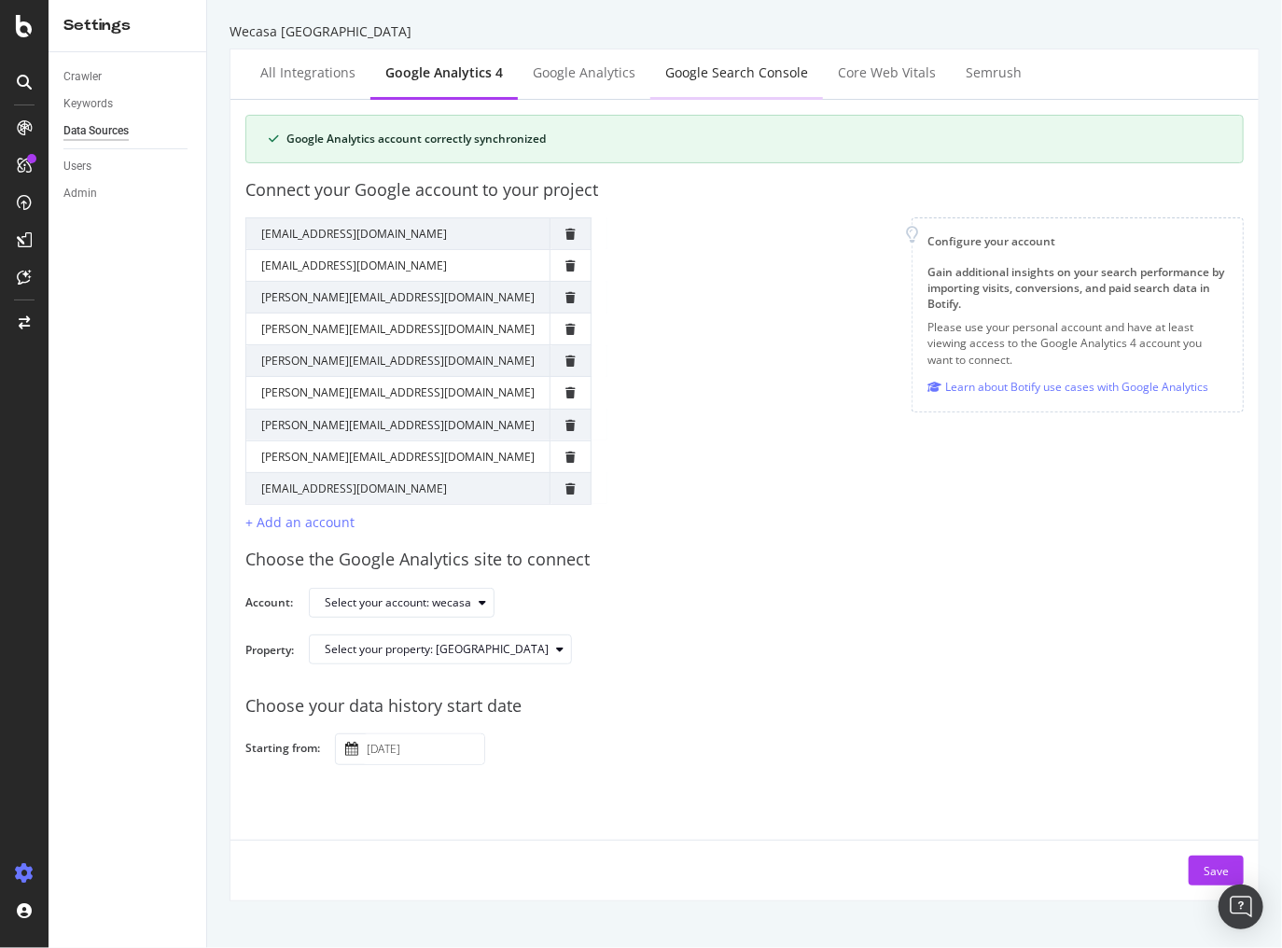
click at [671, 70] on div "Google Search Console" at bounding box center [736, 72] width 143 height 19
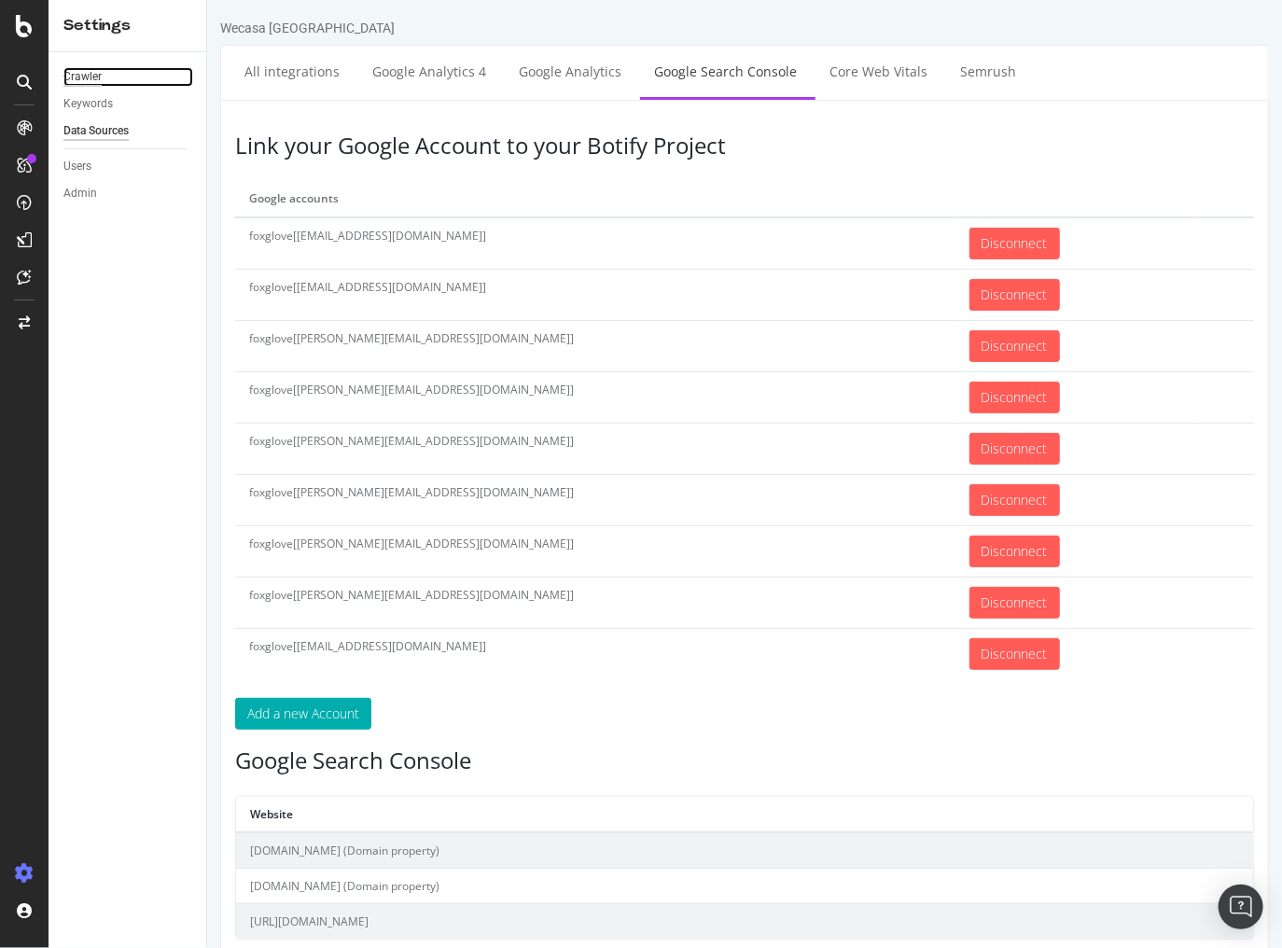
click at [70, 78] on div "Crawler" at bounding box center [82, 77] width 38 height 20
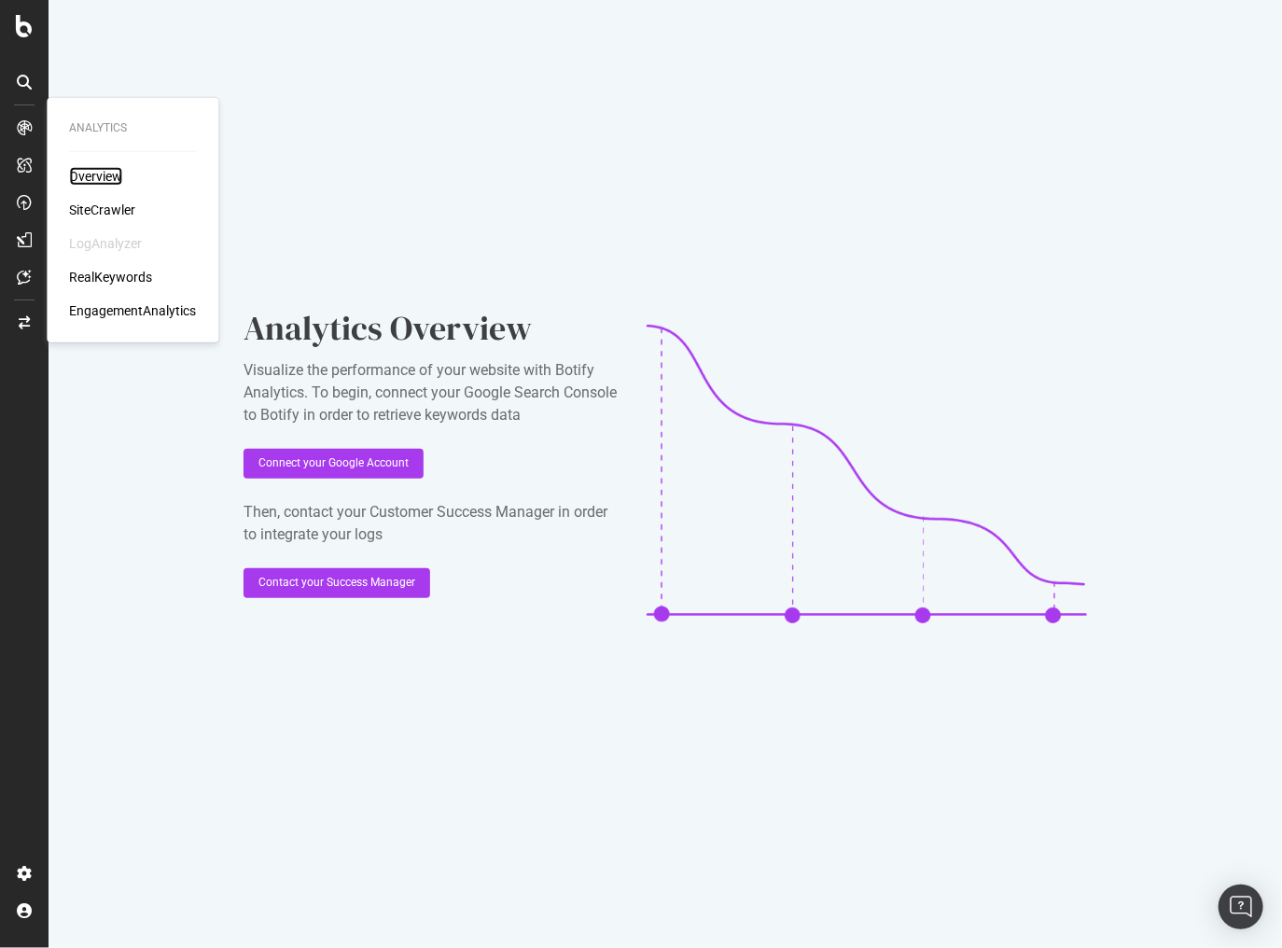
click at [87, 179] on div "Overview" at bounding box center [95, 176] width 53 height 19
click at [89, 205] on div "SiteCrawler" at bounding box center [102, 210] width 66 height 19
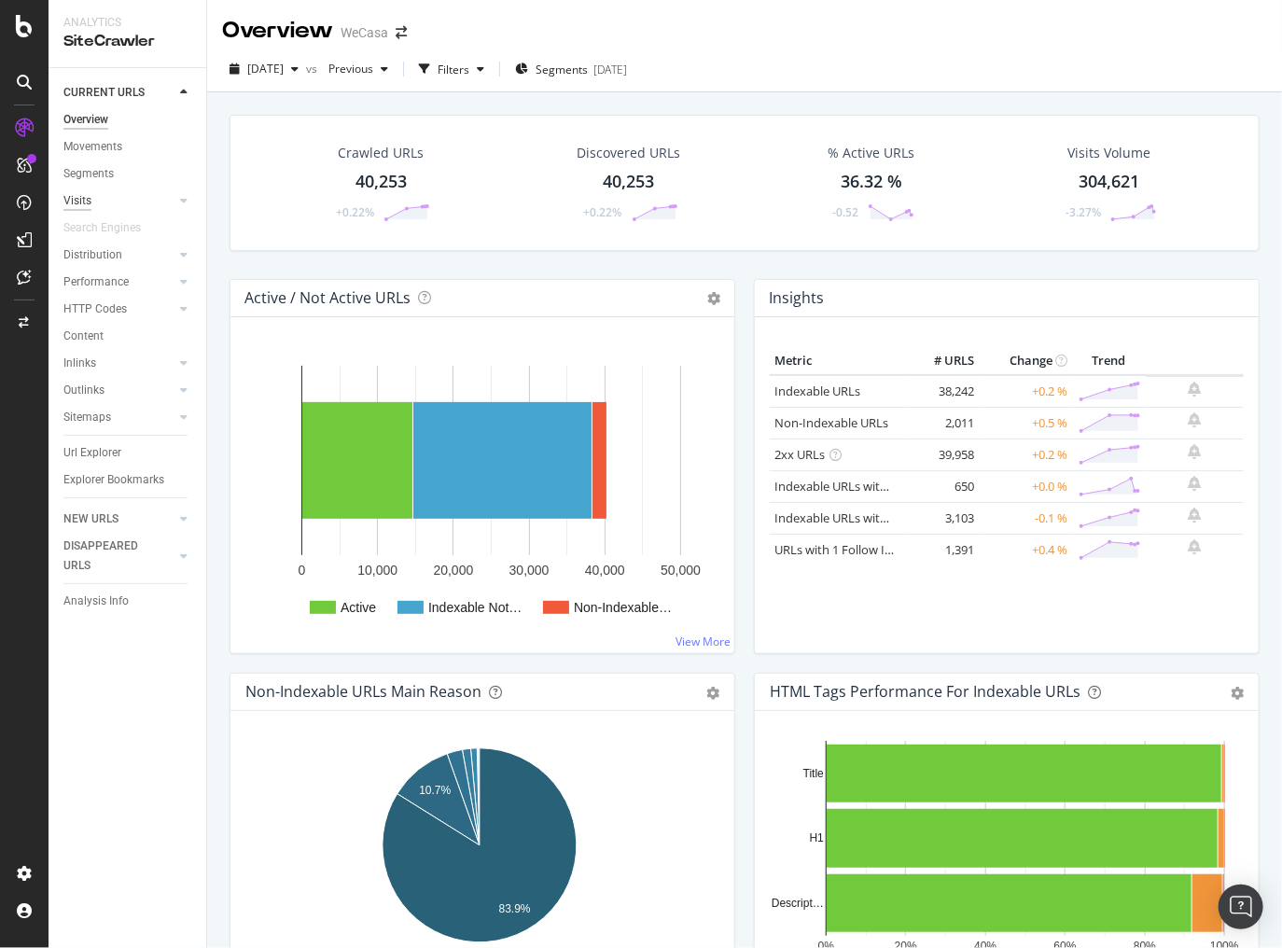
click at [79, 195] on div "Visits" at bounding box center [77, 201] width 28 height 20
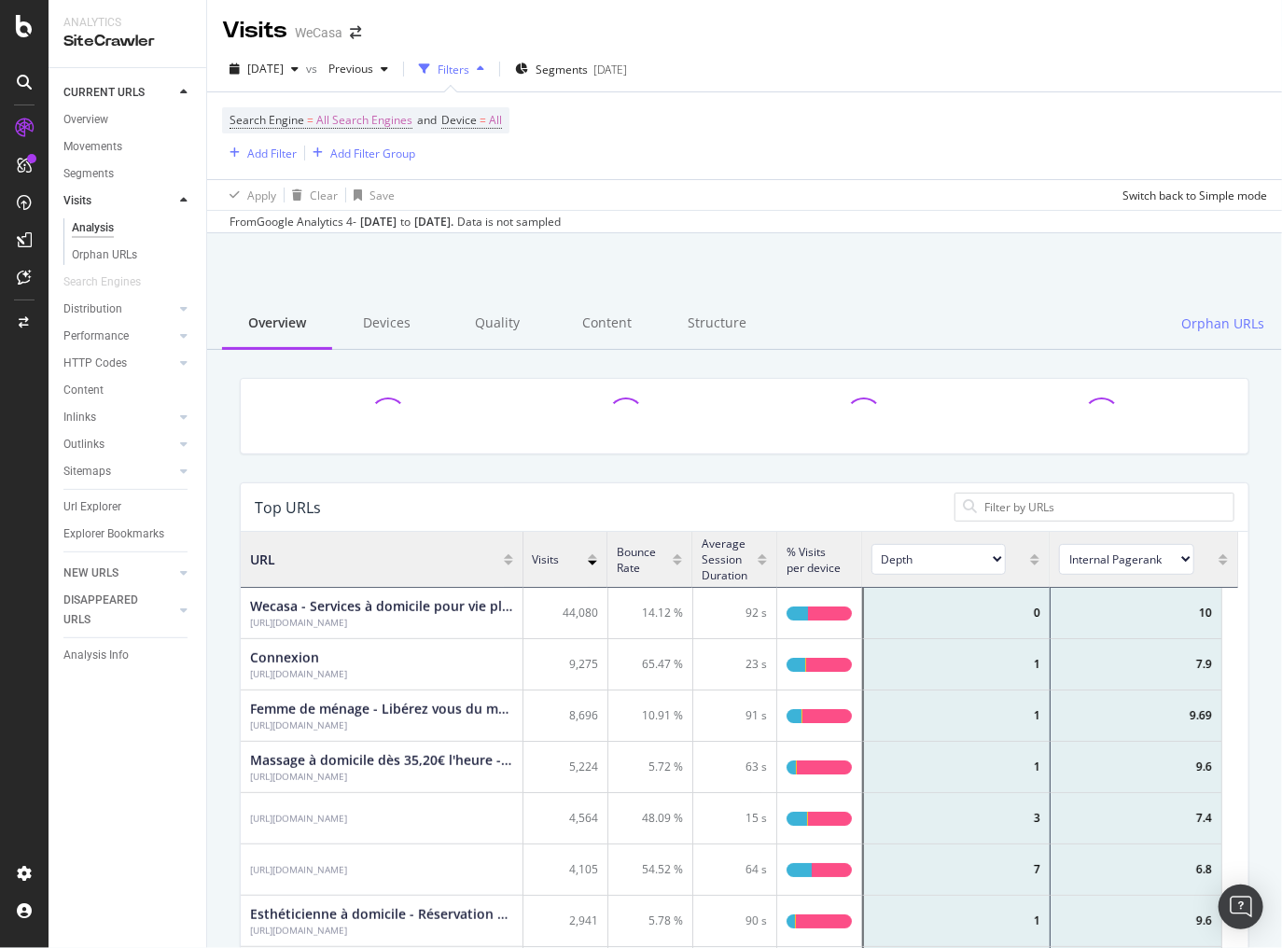
scroll to position [549, 986]
